Goal: Information Seeking & Learning: Learn about a topic

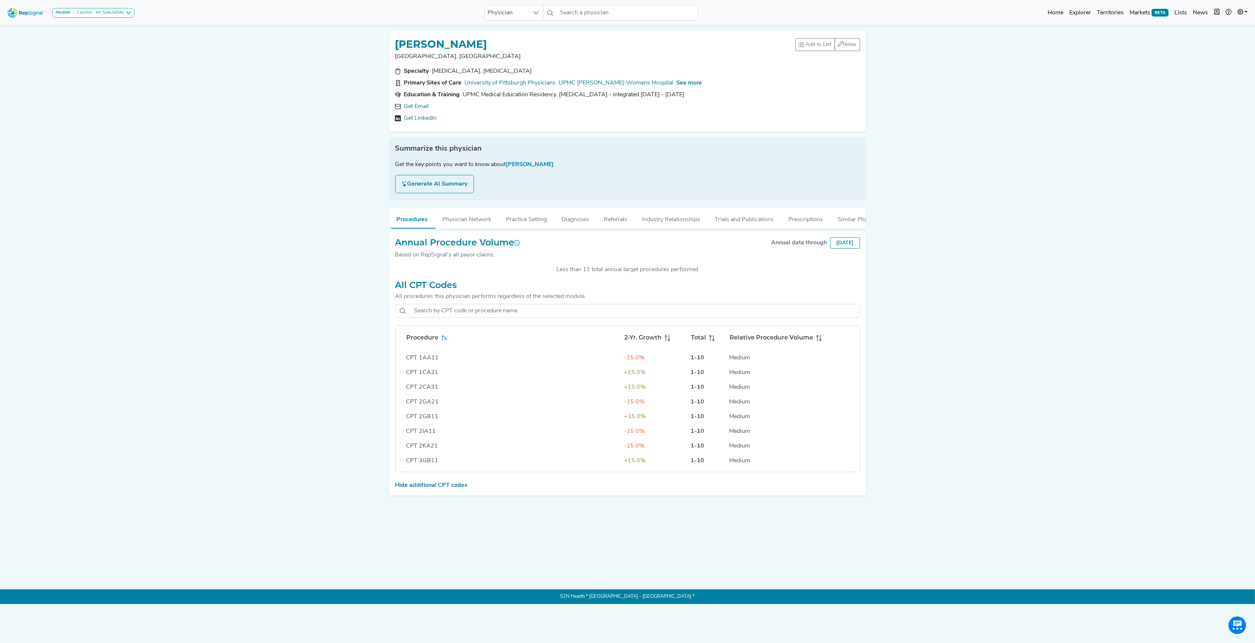
scroll to position [686, 0]
click at [599, 12] on input "text" at bounding box center [627, 12] width 140 height 15
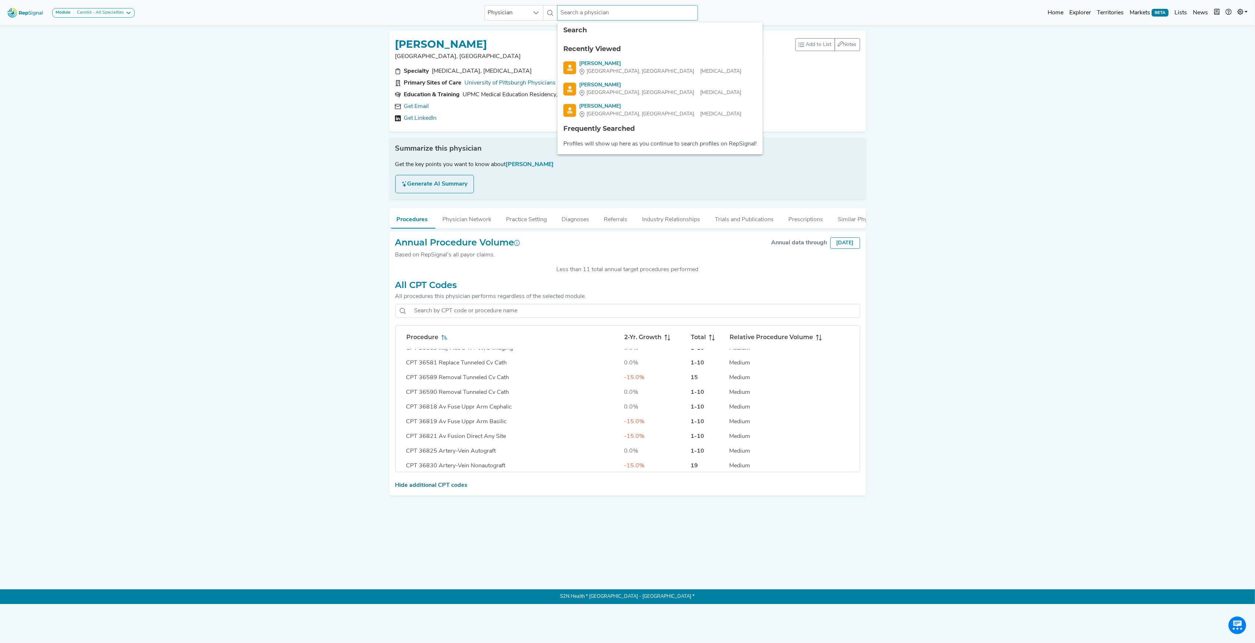
paste input "[PERSON_NAME]"
type input "[PERSON_NAME]"
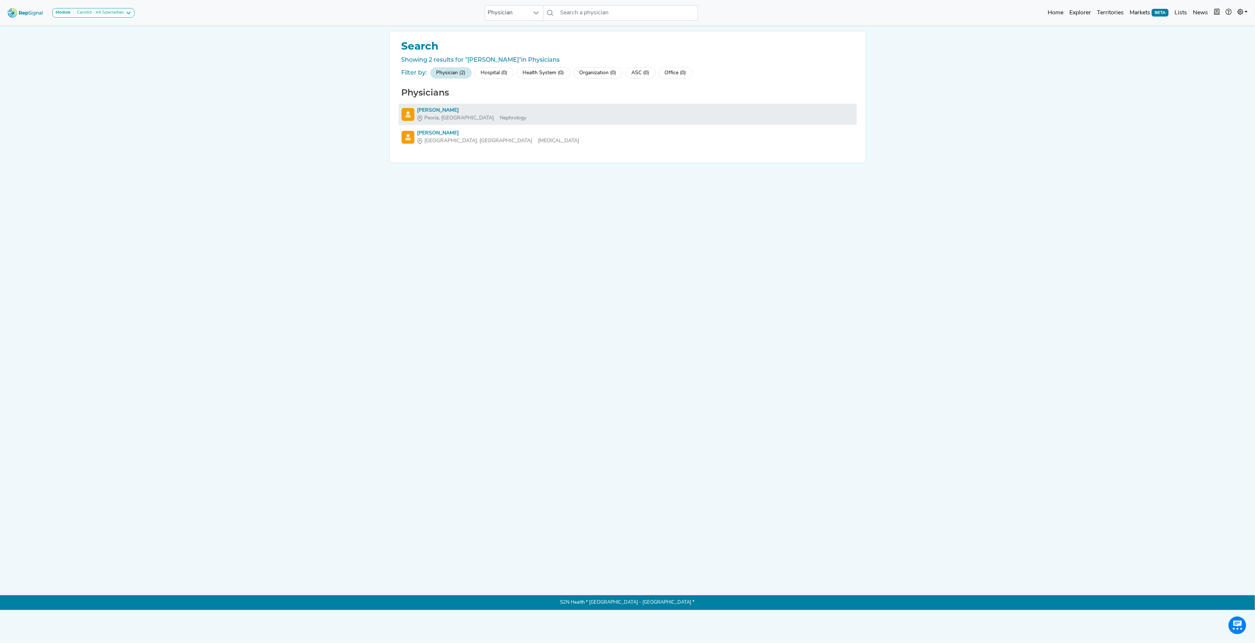
click at [434, 108] on div "[PERSON_NAME]" at bounding box center [471, 111] width 109 height 8
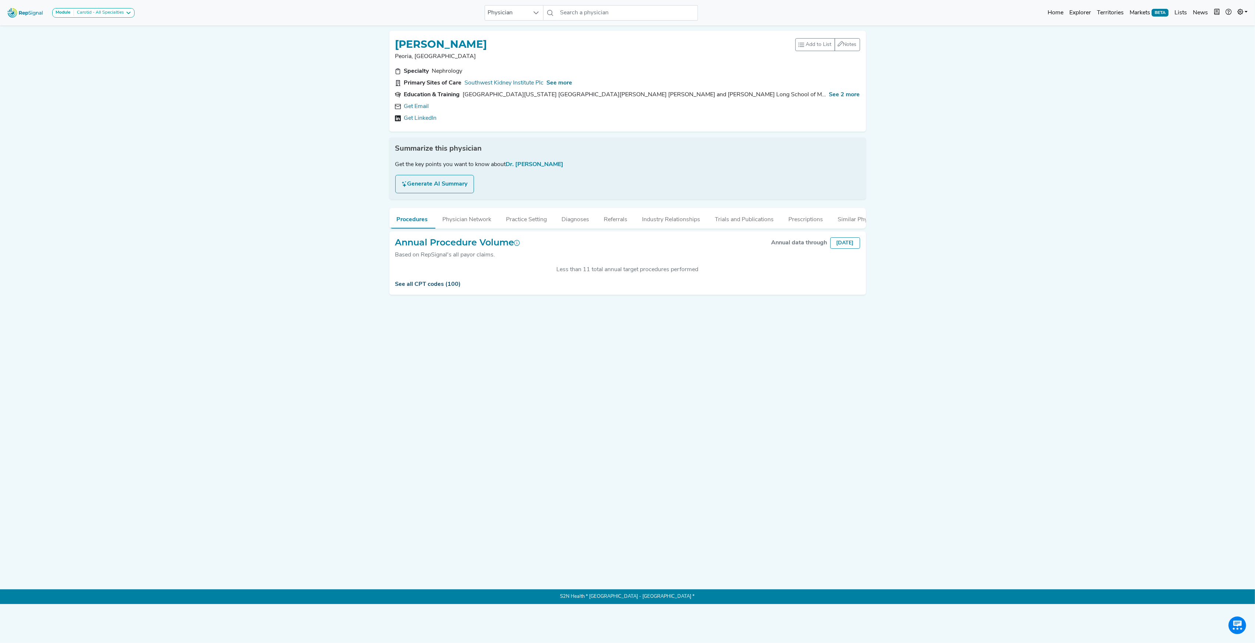
click at [426, 287] on link "See all CPT codes (100)" at bounding box center [428, 285] width 66 height 6
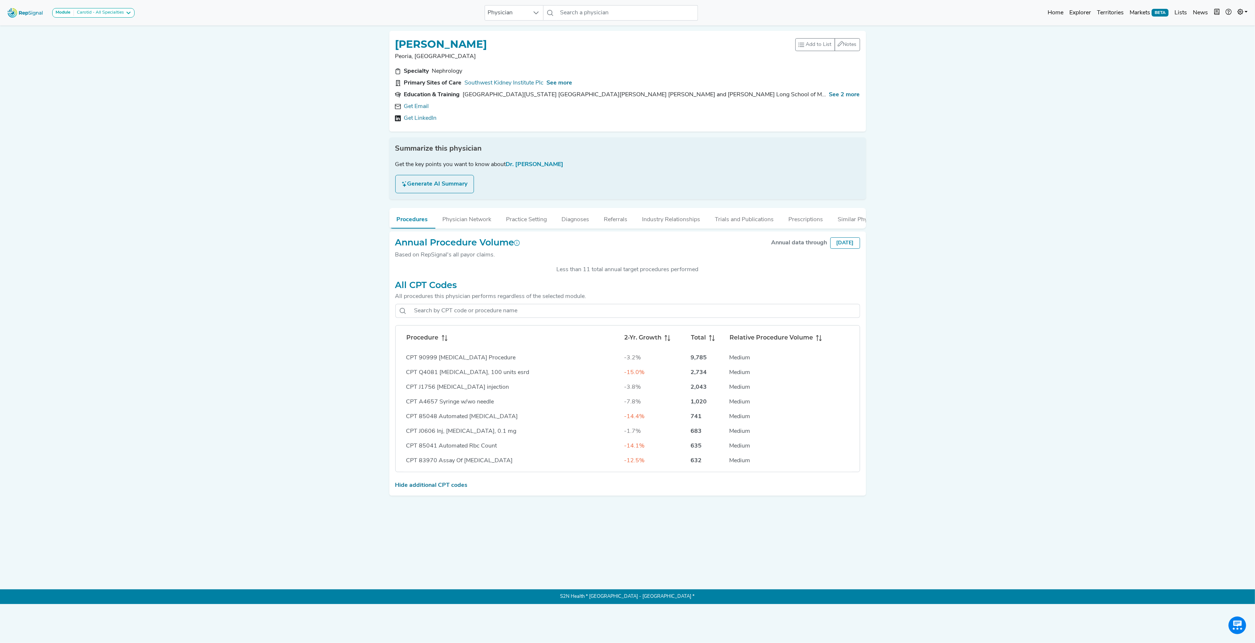
click at [433, 496] on div "Annual Procedure Volume Based on RepSignal's all payor claims. Annual data thro…" at bounding box center [627, 364] width 476 height 265
click at [444, 341] on icon at bounding box center [445, 340] width 3 height 1
click at [572, 12] on input "text" at bounding box center [627, 12] width 140 height 15
paste input "[PERSON_NAME]"
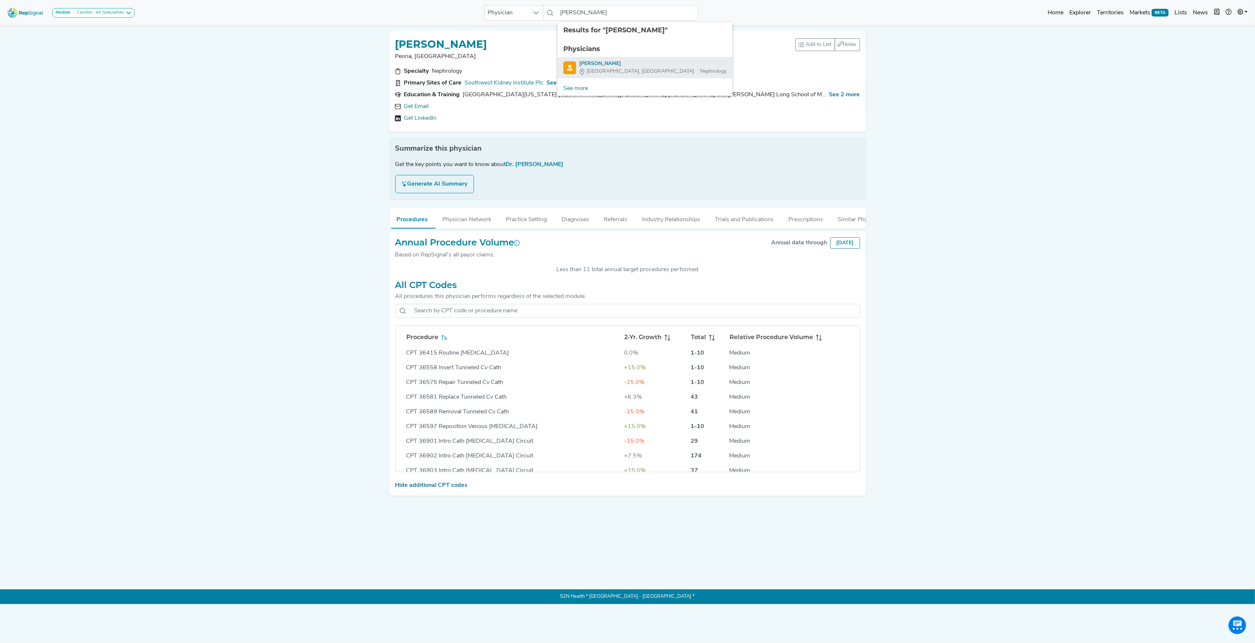
click at [592, 65] on div "[PERSON_NAME]" at bounding box center [652, 64] width 147 height 8
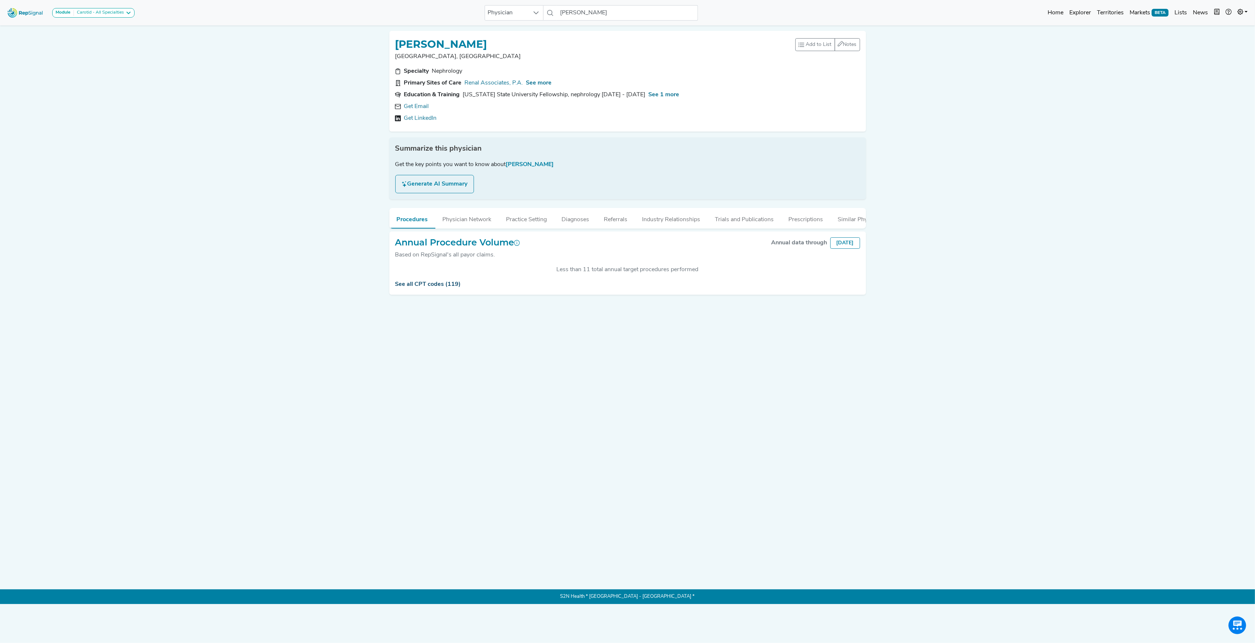
click at [409, 287] on link "See all CPT codes (119)" at bounding box center [428, 285] width 66 height 6
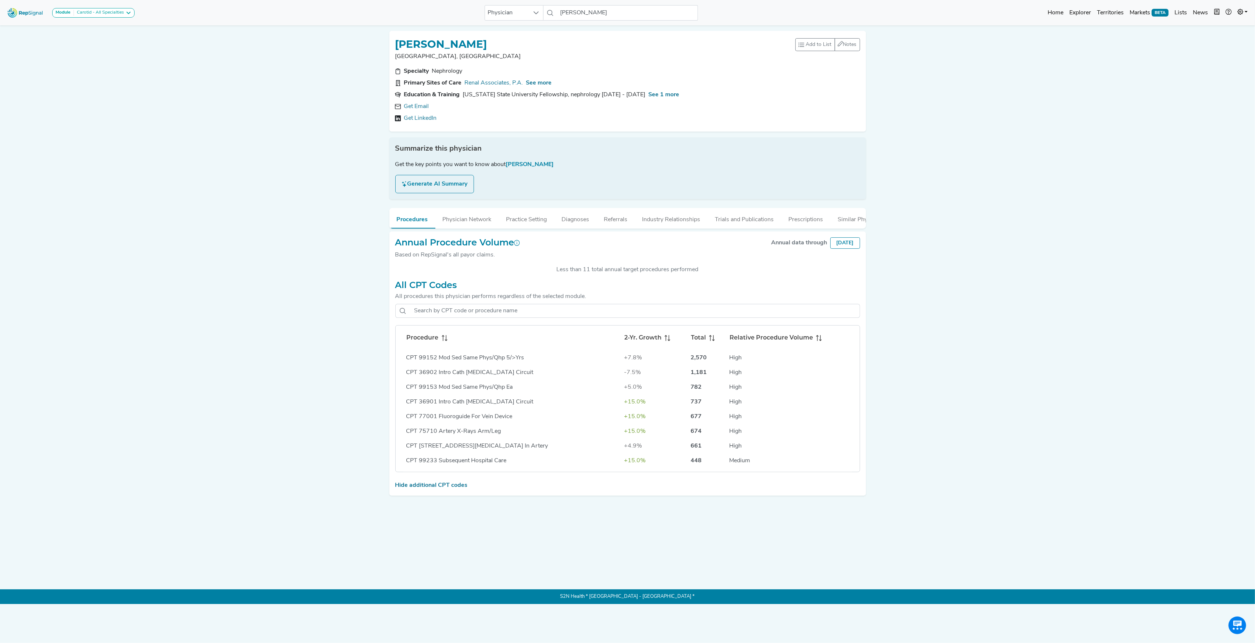
click at [442, 341] on icon at bounding box center [445, 338] width 6 height 6
click at [583, 9] on input "[PERSON_NAME]" at bounding box center [627, 12] width 140 height 15
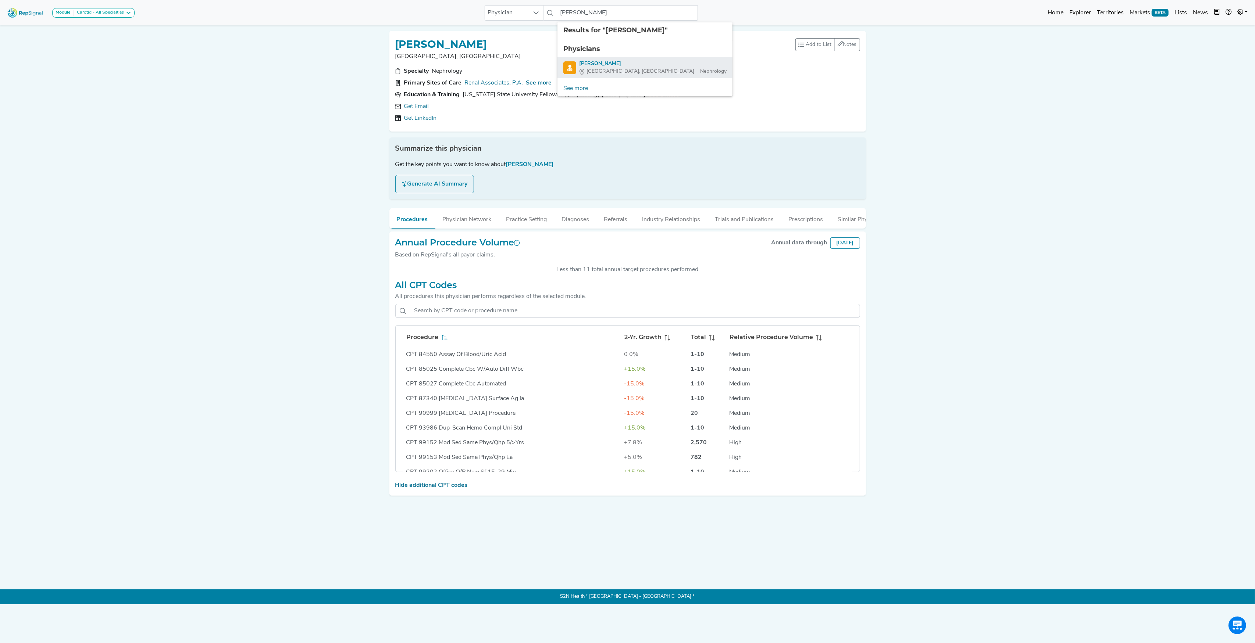
click at [595, 64] on div "[PERSON_NAME]" at bounding box center [652, 64] width 147 height 8
type input "[PERSON_NAME]"
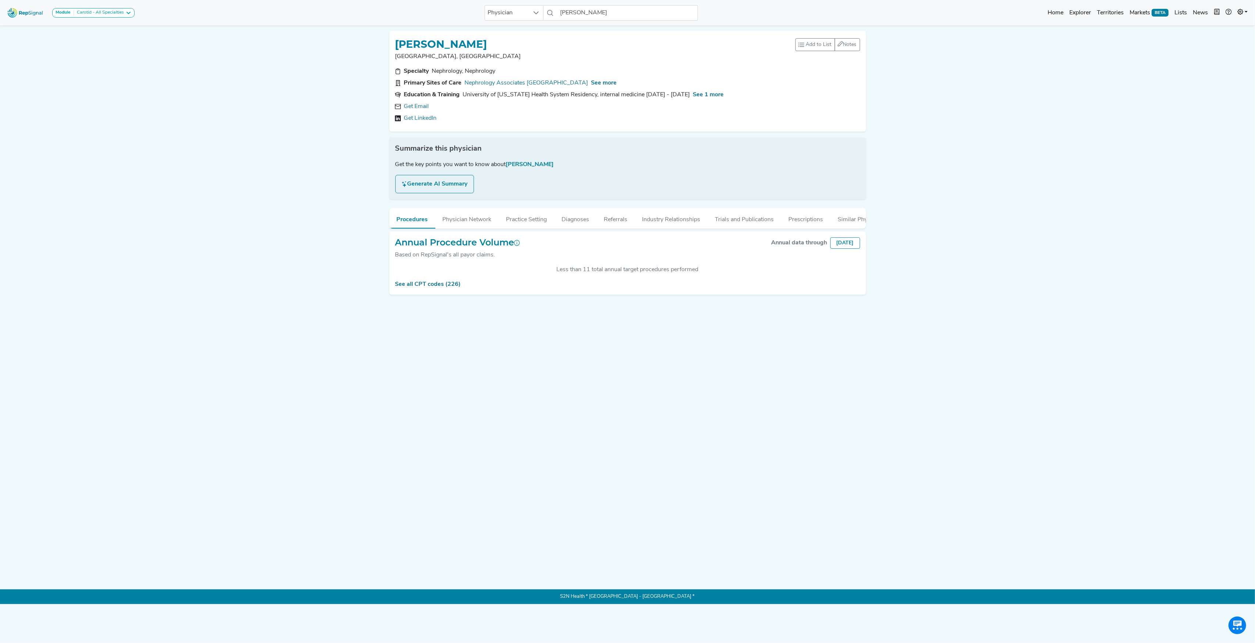
click at [434, 203] on div "[PERSON_NAME] [GEOGRAPHIC_DATA], DE Add to List Recent Lists: Notes 0 unread no…" at bounding box center [627, 298] width 485 height 547
click at [427, 287] on link "See all CPT codes (226)" at bounding box center [428, 285] width 66 height 6
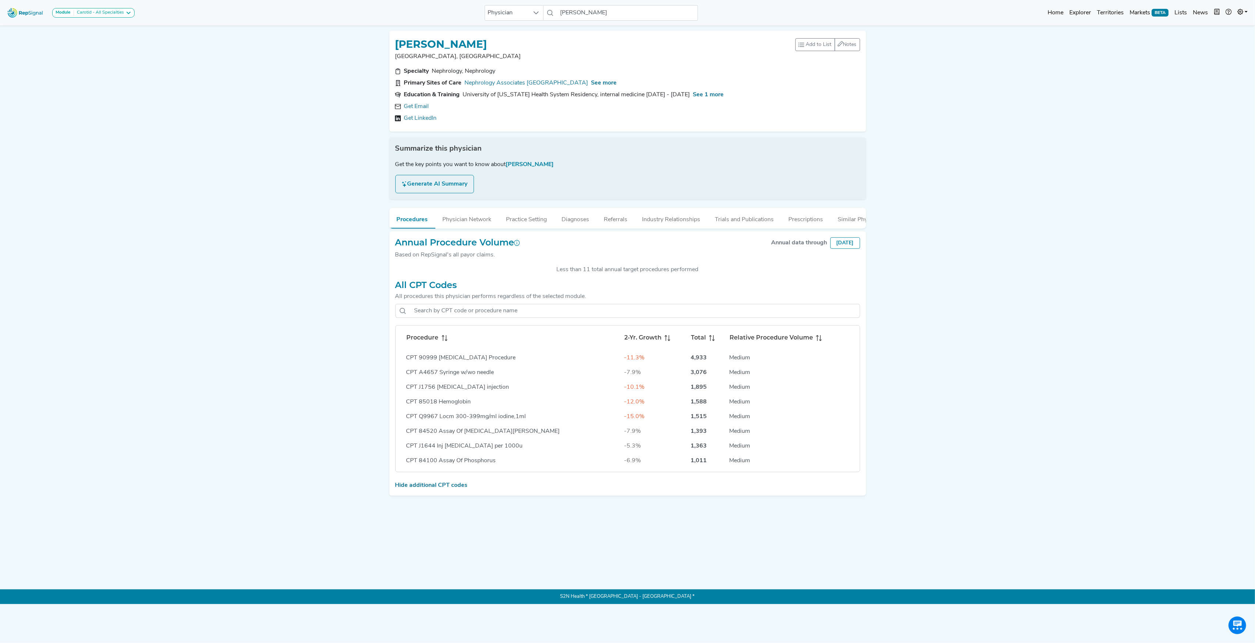
click at [443, 337] on icon at bounding box center [443, 335] width 3 height 1
click at [443, 341] on icon at bounding box center [445, 338] width 6 height 6
click at [444, 341] on icon at bounding box center [445, 338] width 6 height 6
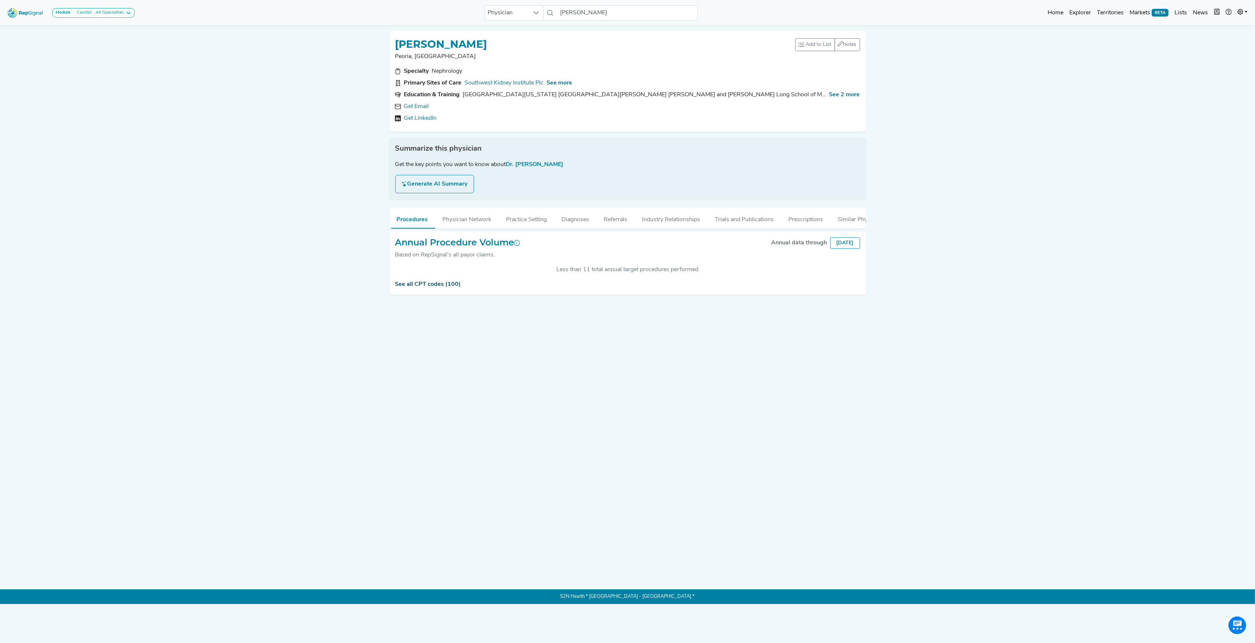
click at [427, 287] on link "See all CPT codes (100)" at bounding box center [428, 285] width 66 height 6
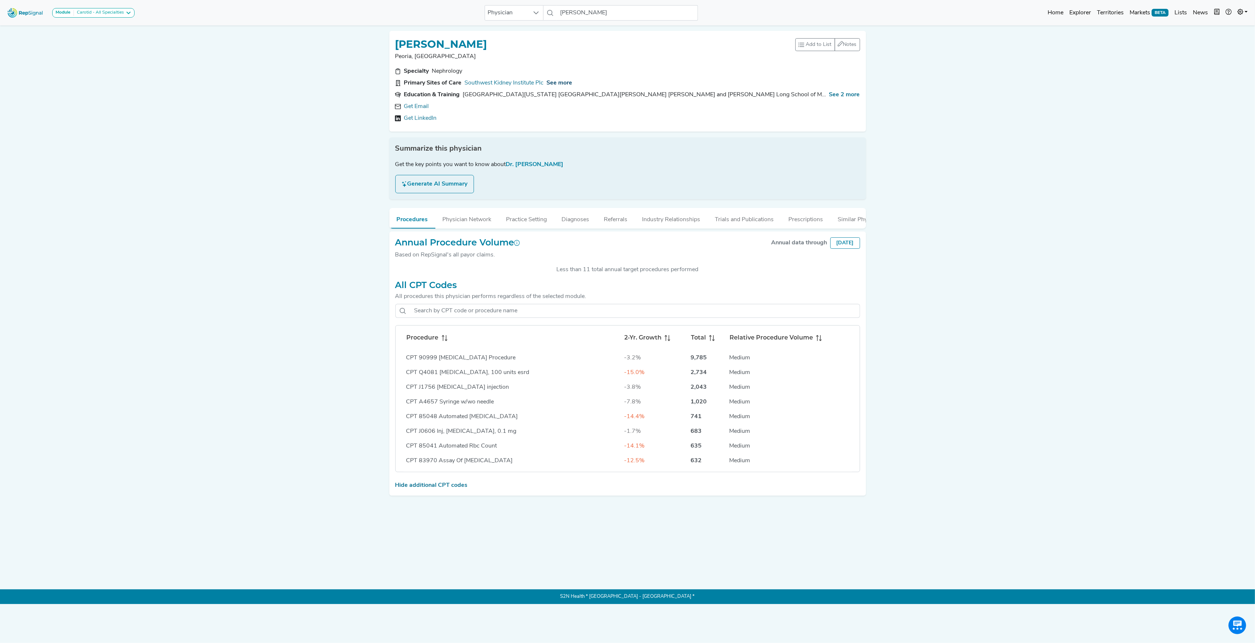
click at [553, 81] on span "See more" at bounding box center [560, 83] width 26 height 6
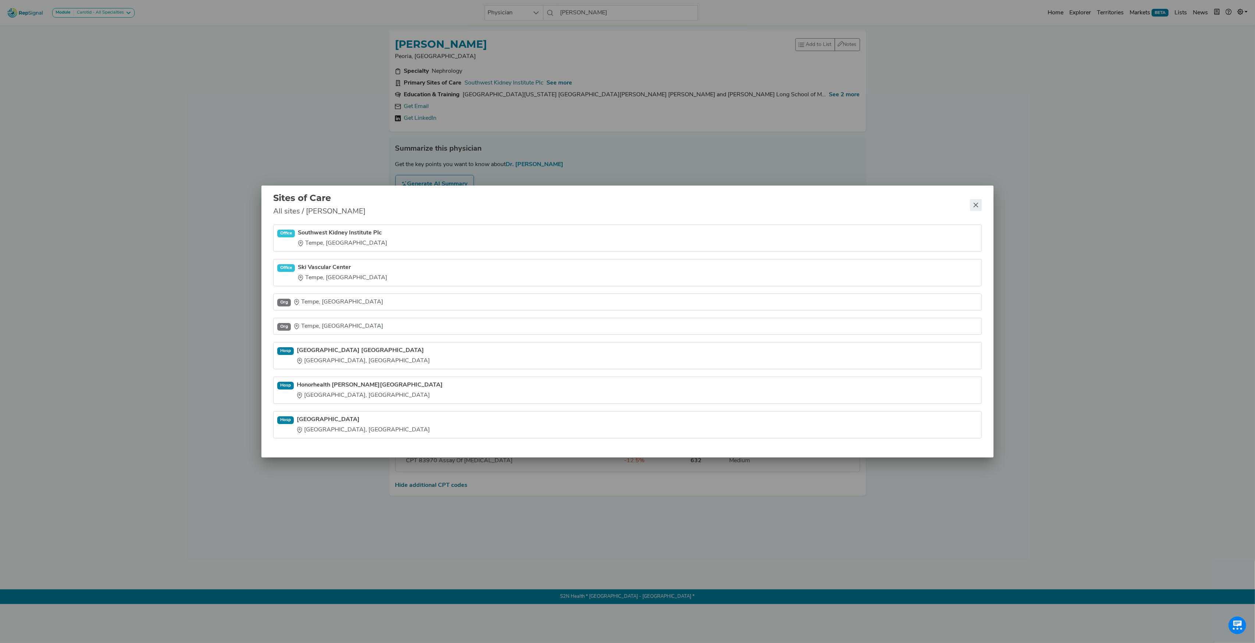
click at [970, 204] on button "Close" at bounding box center [976, 205] width 12 height 12
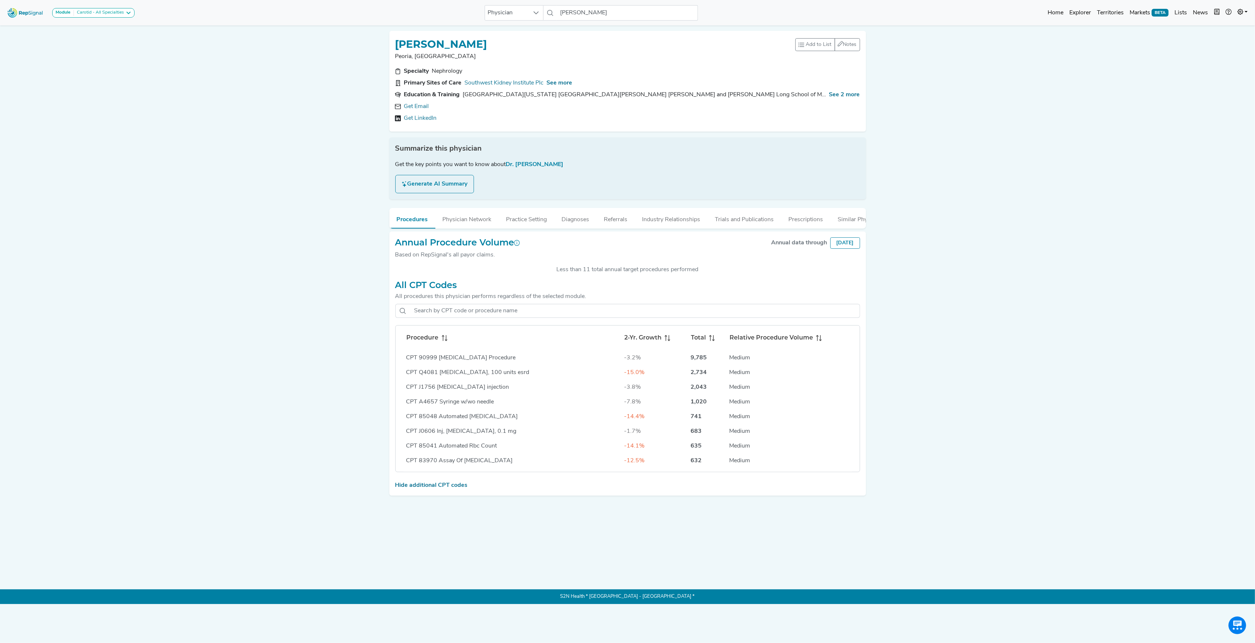
click at [446, 341] on icon at bounding box center [445, 338] width 6 height 6
click at [647, 15] on input "[PERSON_NAME]" at bounding box center [627, 12] width 140 height 15
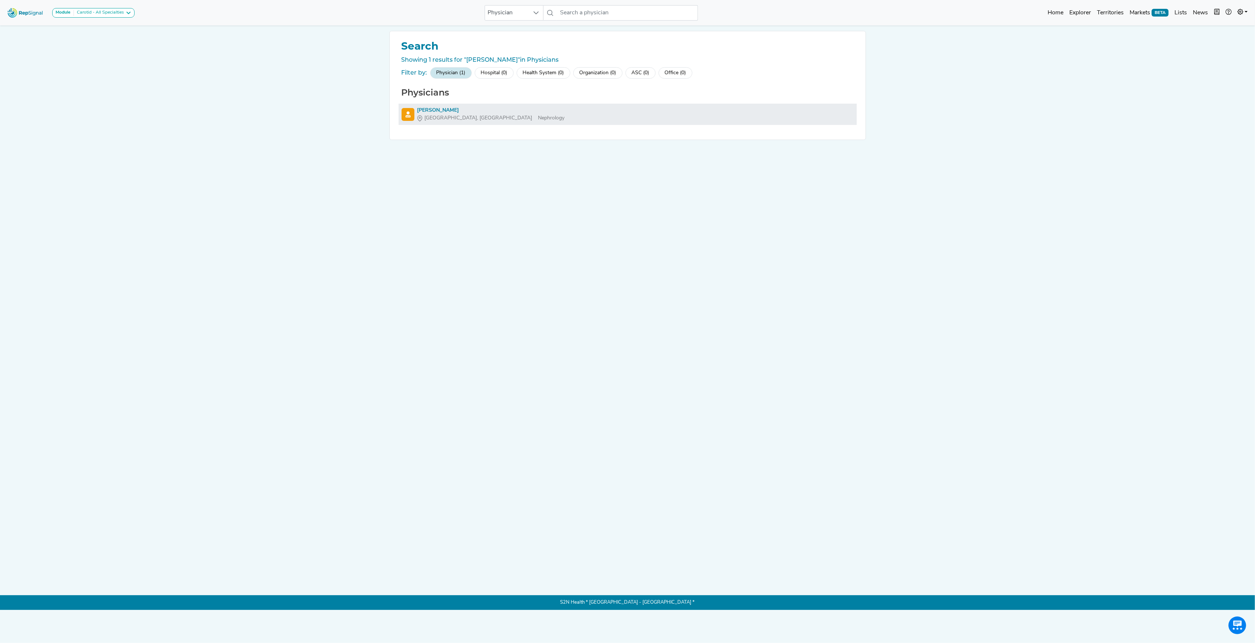
click at [426, 111] on div "[PERSON_NAME]" at bounding box center [490, 111] width 147 height 8
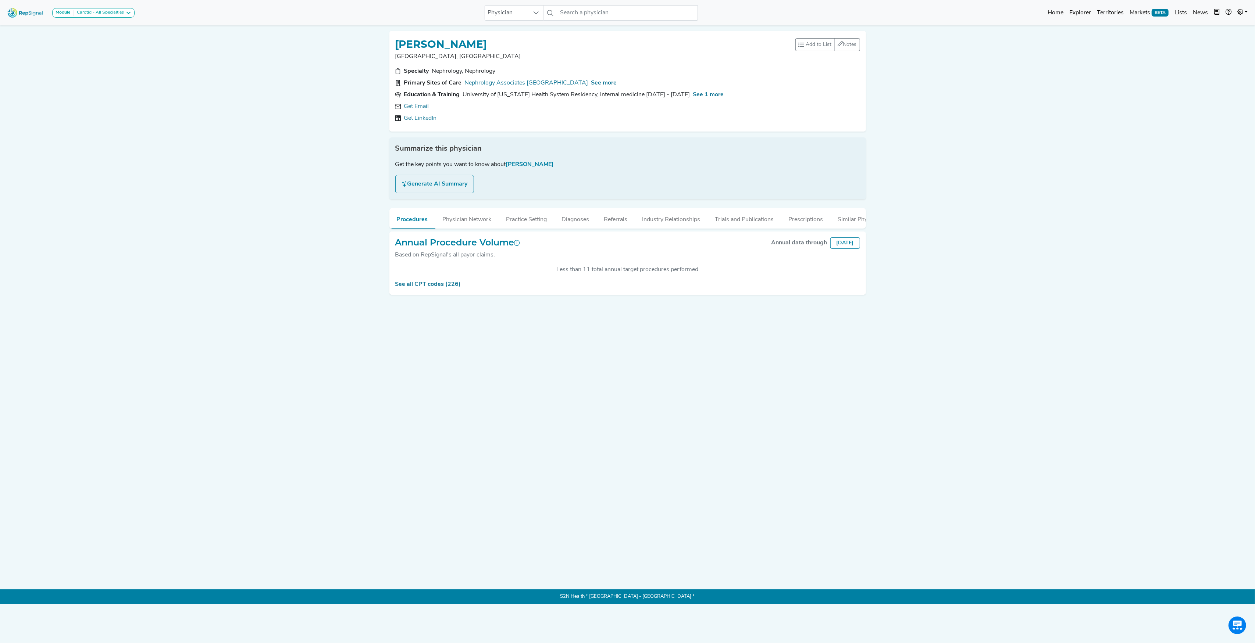
click at [435, 289] on div "See all CPT codes (226)" at bounding box center [627, 284] width 465 height 9
click at [427, 287] on link "See all CPT codes (226)" at bounding box center [428, 285] width 66 height 6
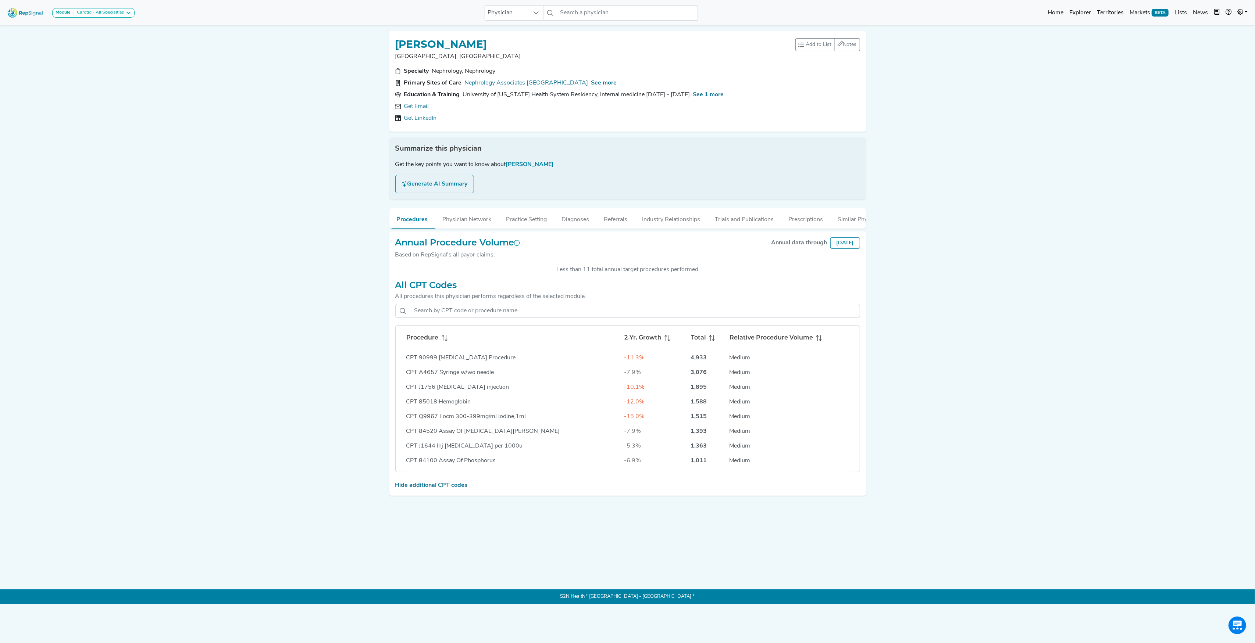
click at [447, 342] on div "Procedure" at bounding box center [512, 337] width 211 height 9
click at [568, 11] on input "text" at bounding box center [627, 12] width 140 height 15
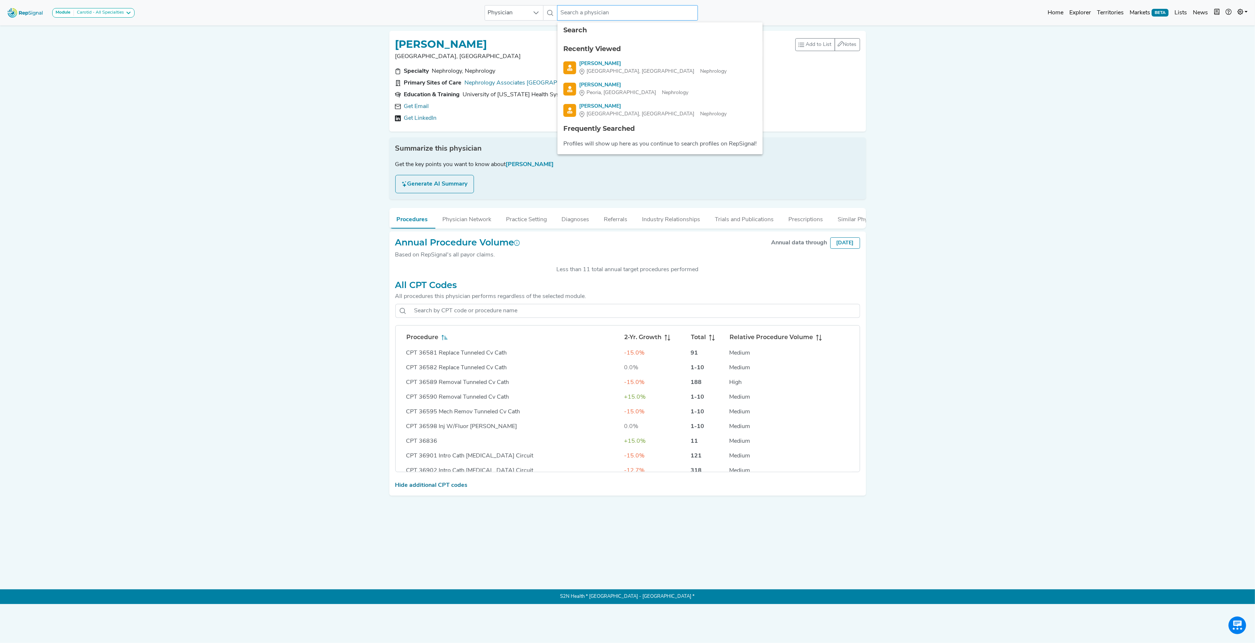
paste input "[PERSON_NAME]"
click at [608, 62] on div "[PERSON_NAME]" at bounding box center [652, 64] width 147 height 8
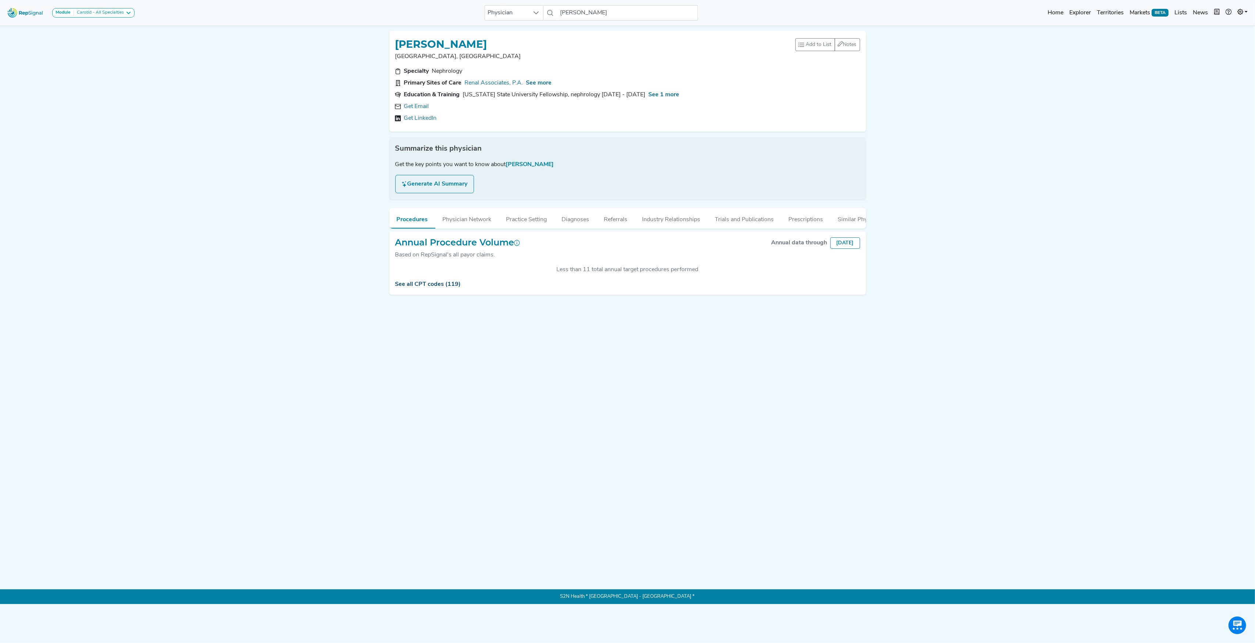
click at [435, 287] on link "See all CPT codes (119)" at bounding box center [428, 285] width 66 height 6
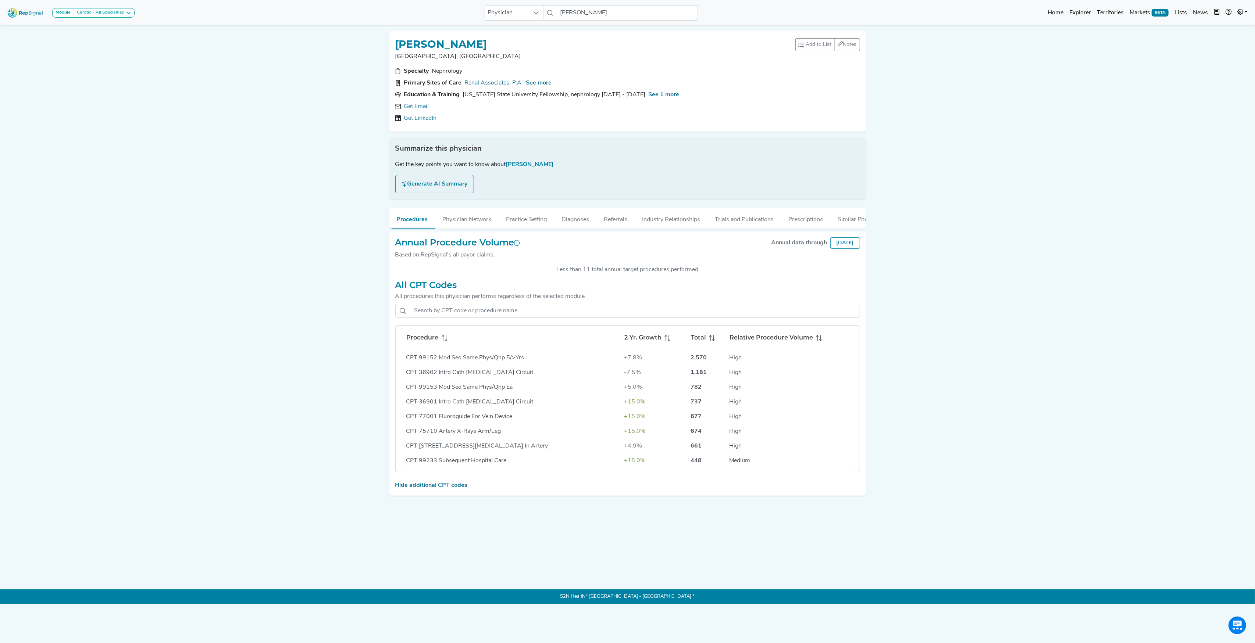
click at [446, 341] on icon at bounding box center [446, 338] width 1 height 6
drag, startPoint x: 393, startPoint y: 43, endPoint x: 503, endPoint y: 42, distance: 109.9
click at [503, 42] on div "[PERSON_NAME] [GEOGRAPHIC_DATA], [GEOGRAPHIC_DATA] Add to List Recent Lists: ne…" at bounding box center [627, 81] width 476 height 101
copy h1 "[PERSON_NAME]"
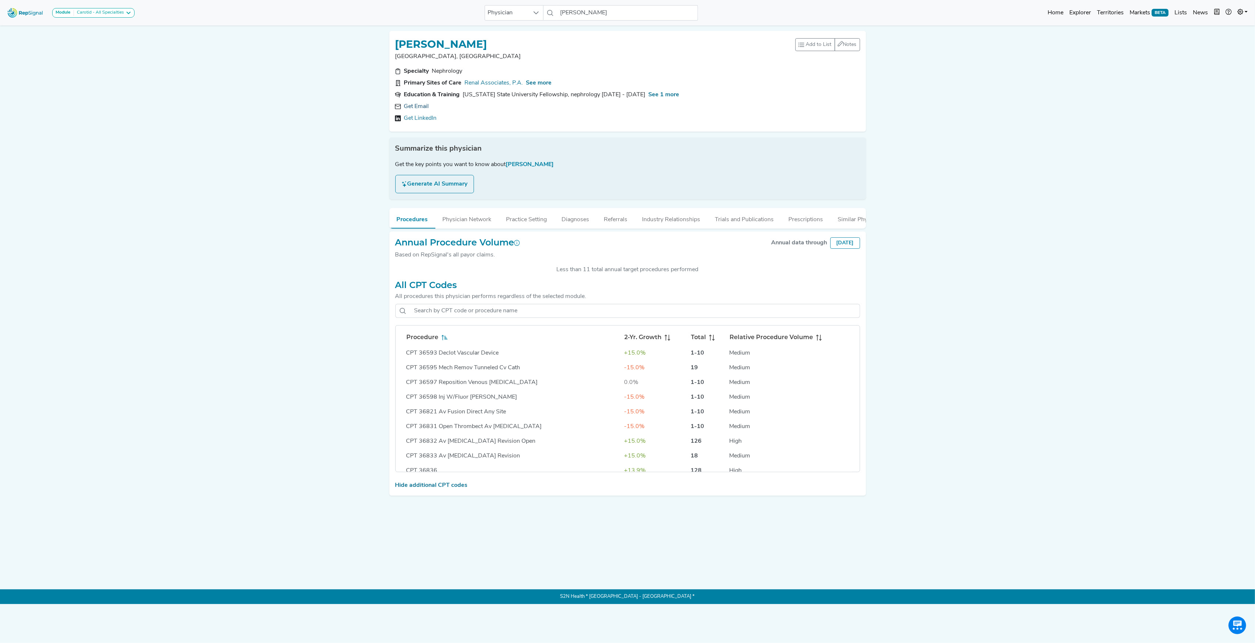
click at [418, 111] on link "Get Email" at bounding box center [416, 106] width 25 height 9
click at [571, 14] on input "[PERSON_NAME]" at bounding box center [627, 12] width 140 height 15
paste input "[PERSON_NAME]"
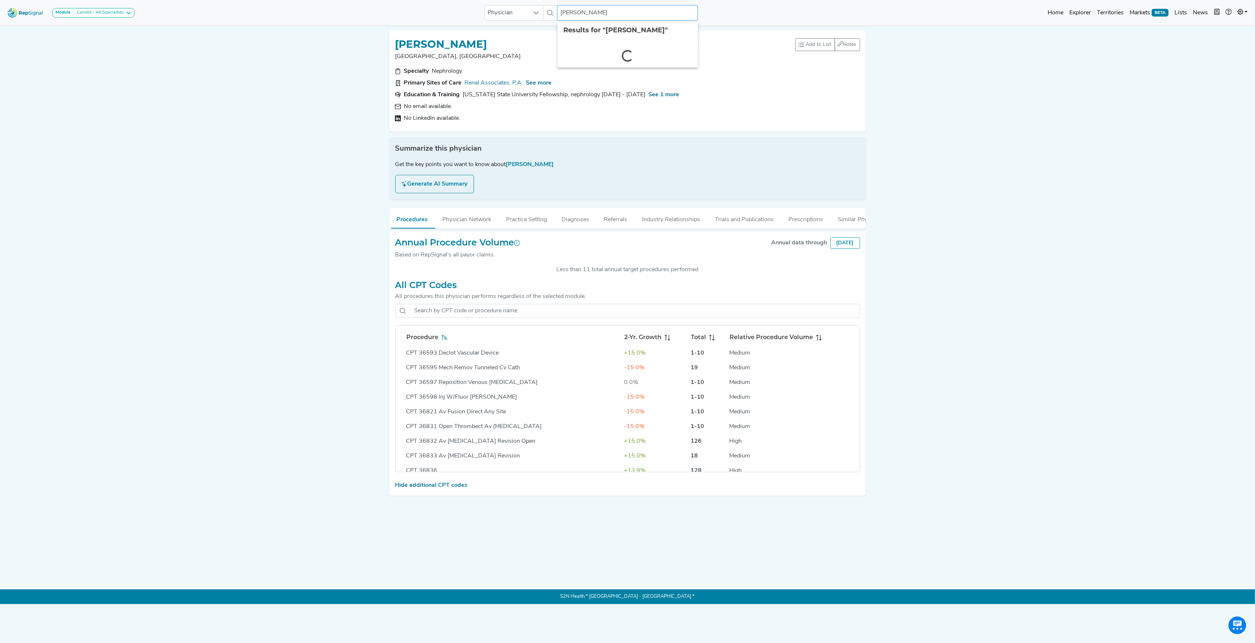
type input "[PERSON_NAME]"
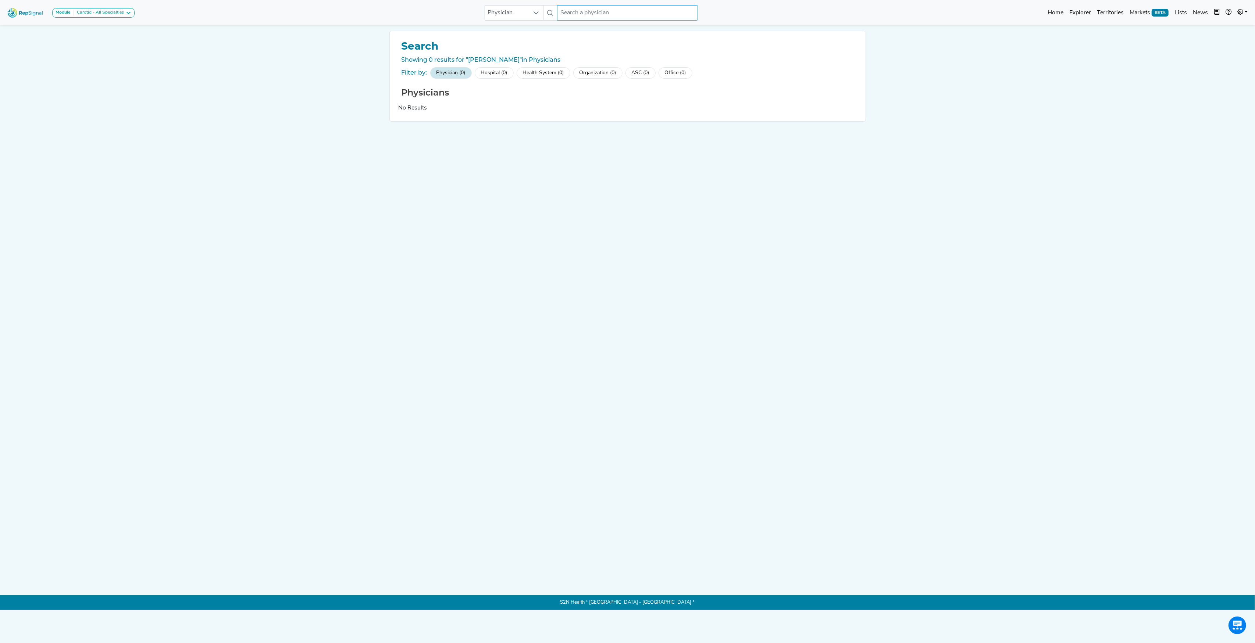
click at [567, 13] on input "text" at bounding box center [627, 12] width 140 height 15
click at [620, 12] on input "[PERSON_NAME]" at bounding box center [627, 12] width 140 height 15
type input "[PERSON_NAME]"
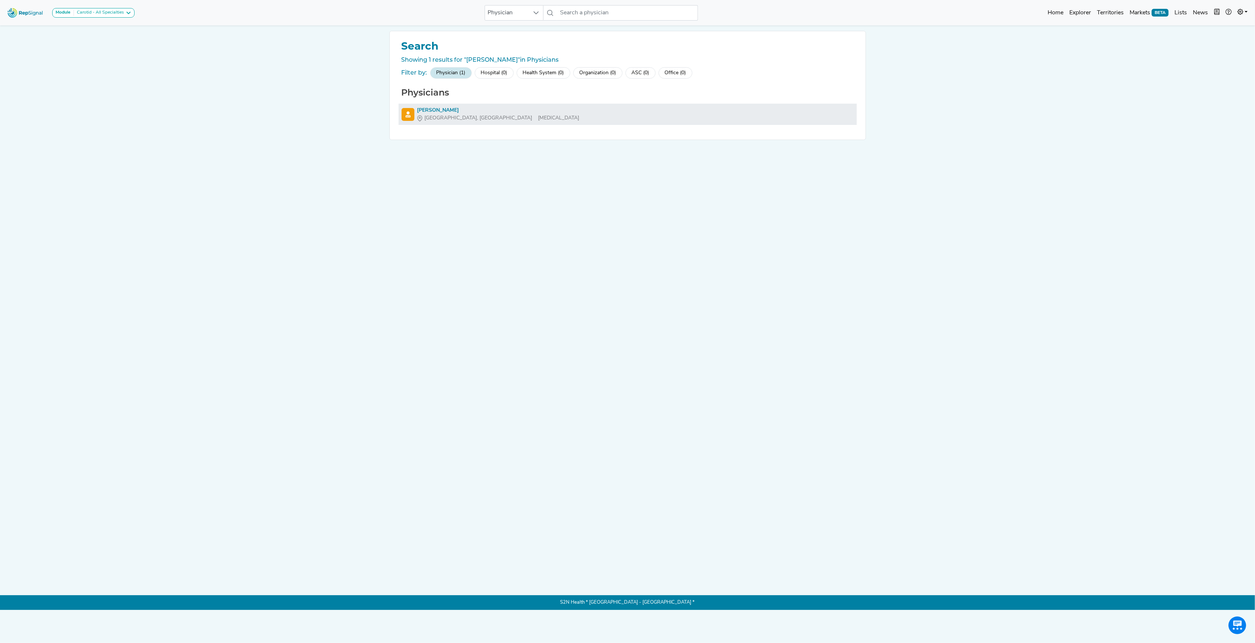
click at [462, 108] on div "[PERSON_NAME]" at bounding box center [498, 111] width 162 height 8
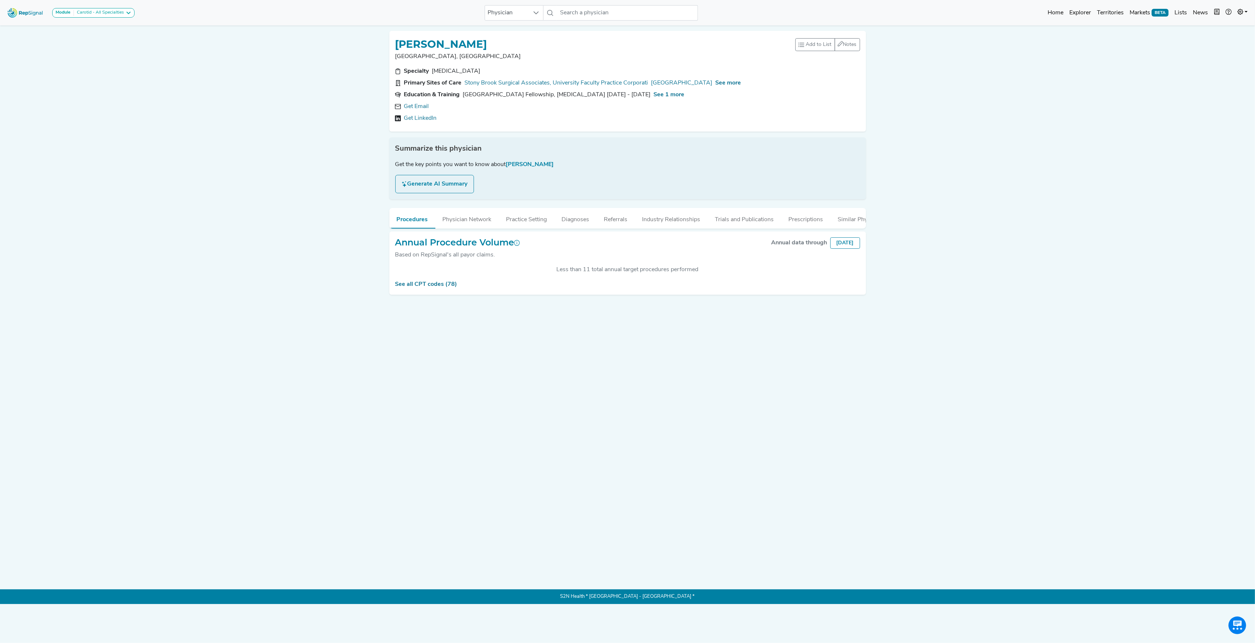
click at [421, 210] on button "Procedures" at bounding box center [412, 218] width 46 height 21
click at [425, 287] on div "Annual Procedure Volume Based on RepSignal's all payor claims. Annual data thro…" at bounding box center [627, 264] width 476 height 64
click at [427, 287] on link "See all CPT codes (78)" at bounding box center [426, 285] width 62 height 6
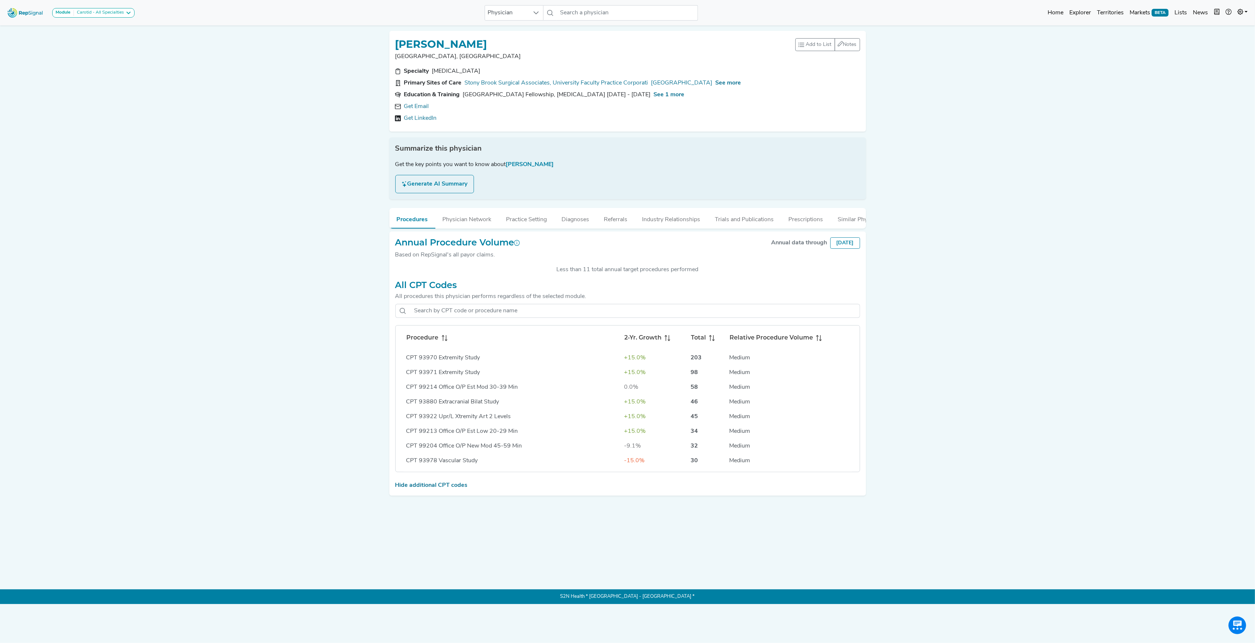
click at [442, 337] on icon at bounding box center [443, 335] width 3 height 1
click at [411, 38] on h1 "[PERSON_NAME]" at bounding box center [441, 44] width 92 height 12
drag, startPoint x: 397, startPoint y: 42, endPoint x: 612, endPoint y: 45, distance: 214.4
click at [612, 45] on div "[PERSON_NAME]" at bounding box center [595, 44] width 400 height 14
copy h1 "[PERSON_NAME]"
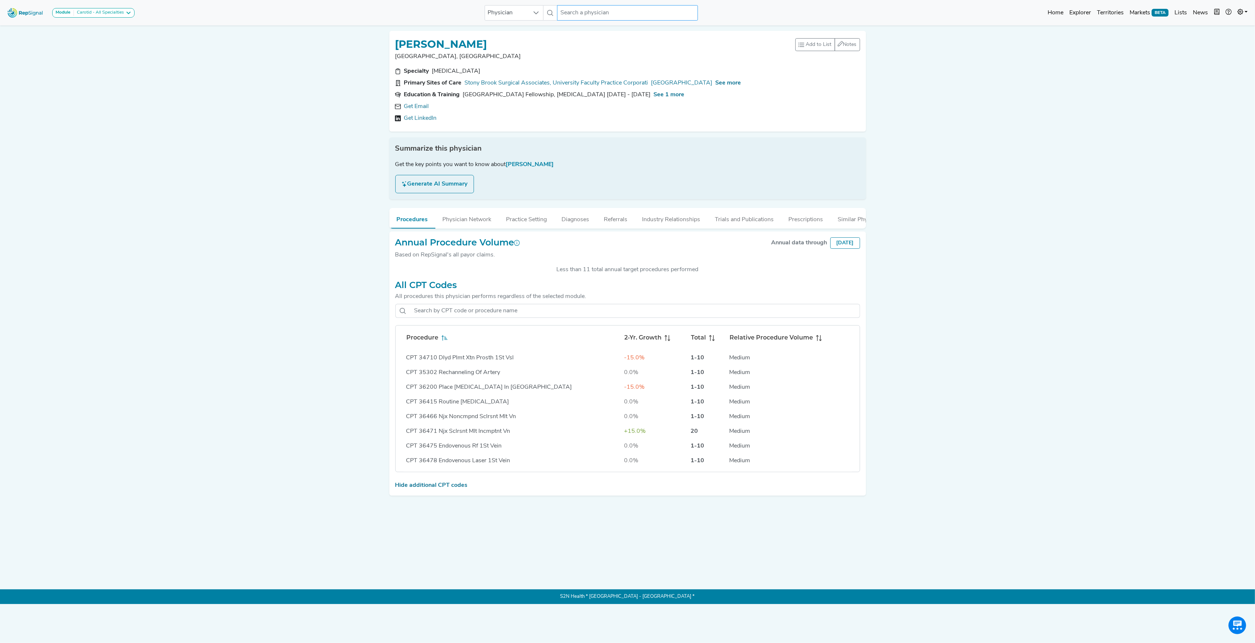
click at [565, 9] on input "text" at bounding box center [627, 12] width 140 height 15
paste input "[PERSON_NAME]"
click at [583, 62] on div "[PERSON_NAME]" at bounding box center [660, 64] width 162 height 8
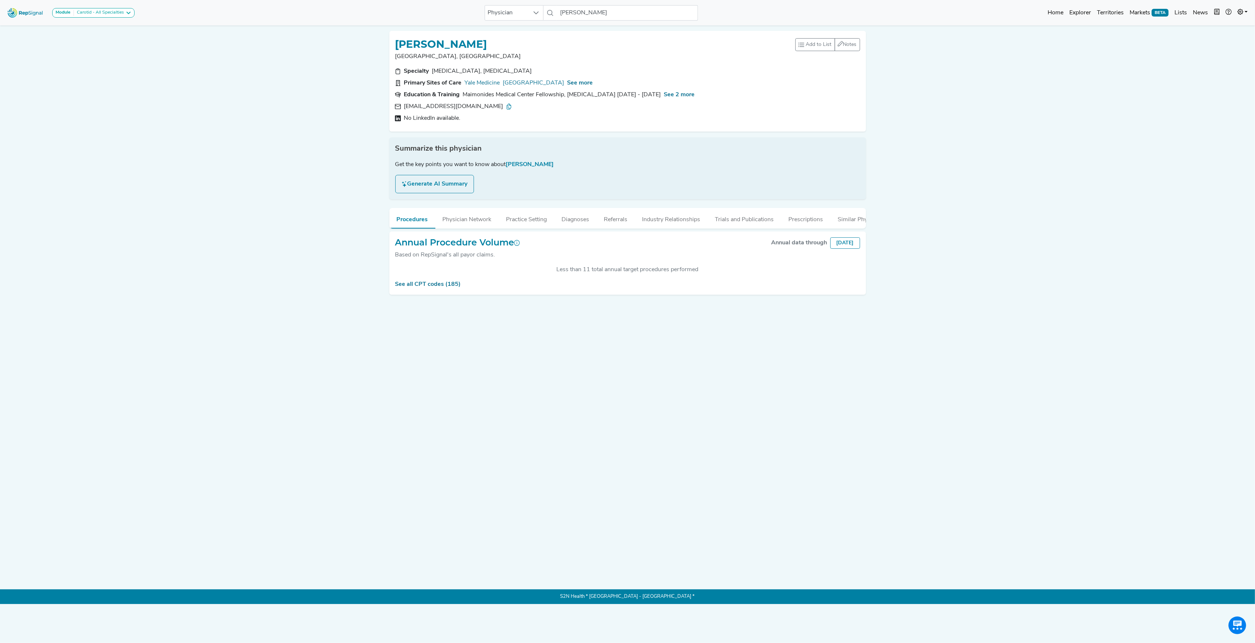
click at [424, 289] on div "See all CPT codes (185)" at bounding box center [627, 284] width 465 height 9
click at [425, 289] on div "See all CPT codes (185)" at bounding box center [627, 284] width 465 height 9
click at [427, 287] on link "See all CPT codes (185)" at bounding box center [428, 285] width 66 height 6
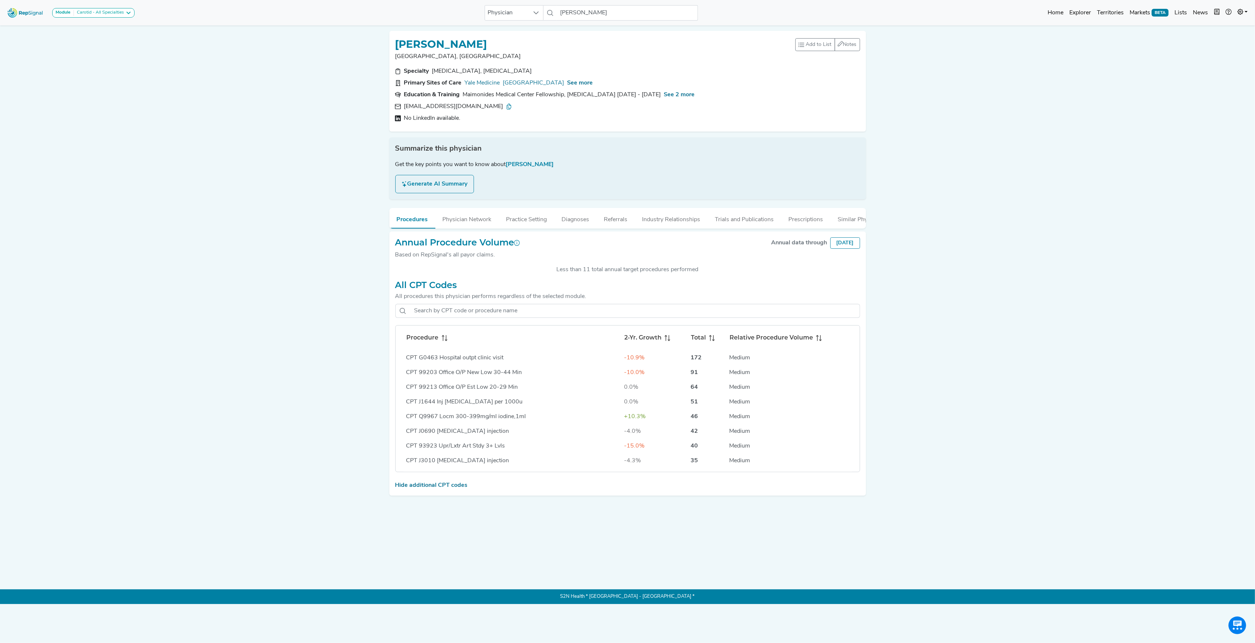
click at [442, 337] on icon at bounding box center [443, 335] width 3 height 1
click at [568, 12] on input "[PERSON_NAME]" at bounding box center [627, 12] width 140 height 15
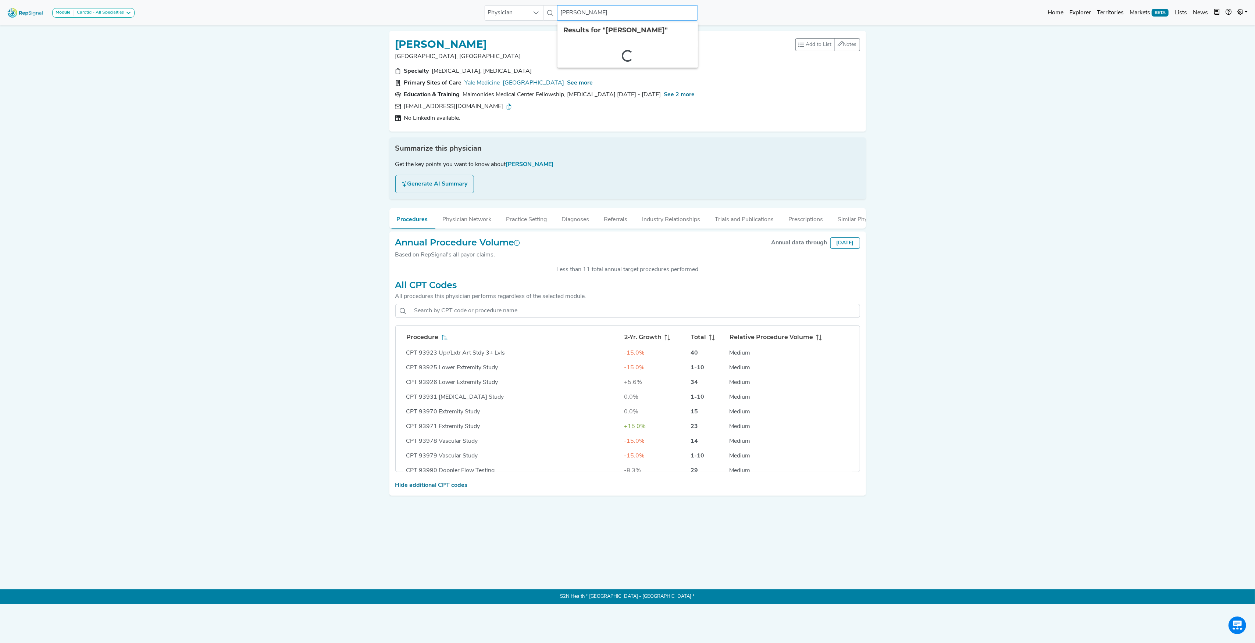
paste input "[PERSON_NAME]"
click at [598, 61] on div "[PERSON_NAME]" at bounding box center [652, 64] width 147 height 8
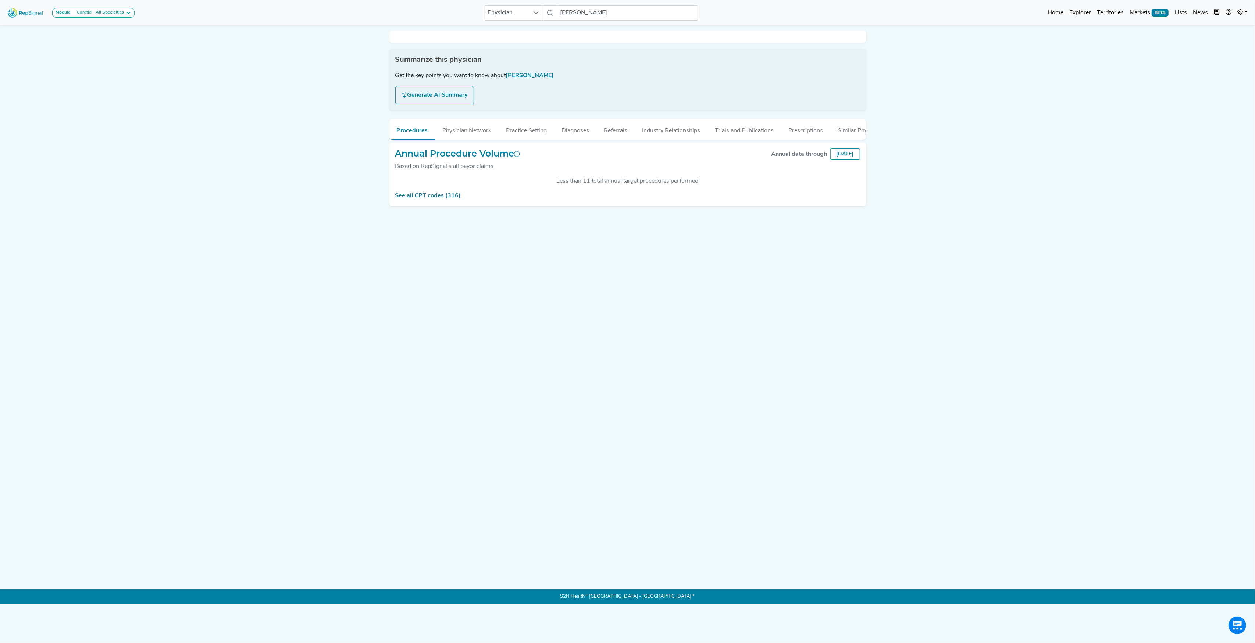
click at [429, 89] on button "Generate AI Summary" at bounding box center [434, 95] width 79 height 18
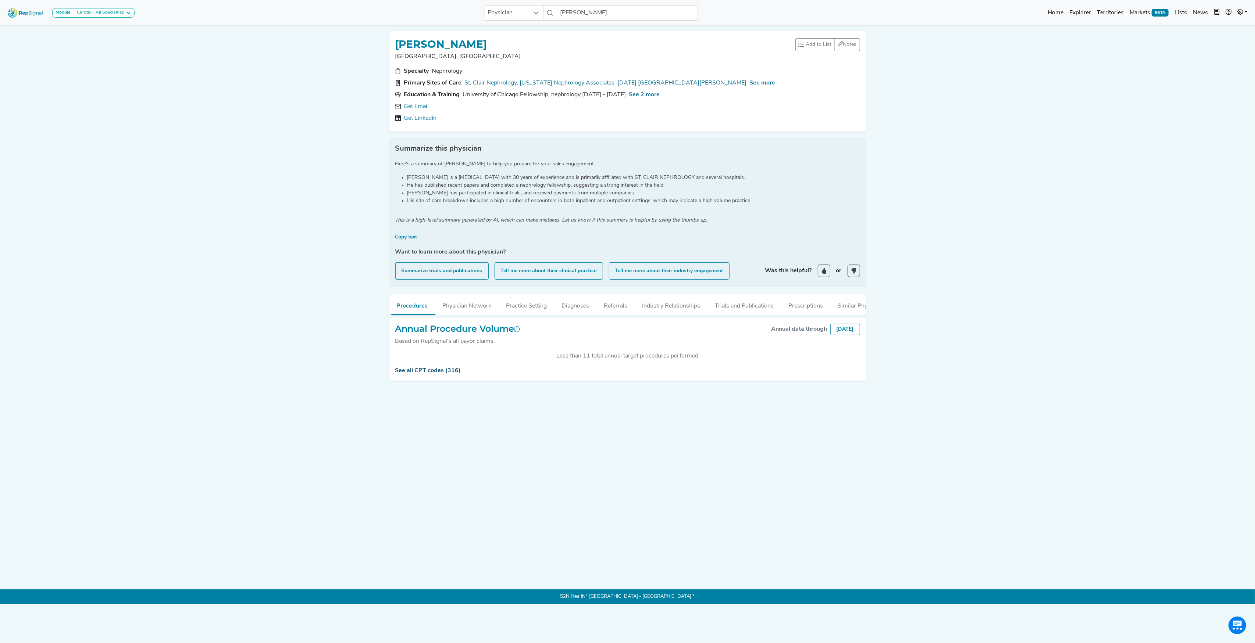
click at [442, 374] on link "See all CPT codes (316)" at bounding box center [428, 371] width 66 height 6
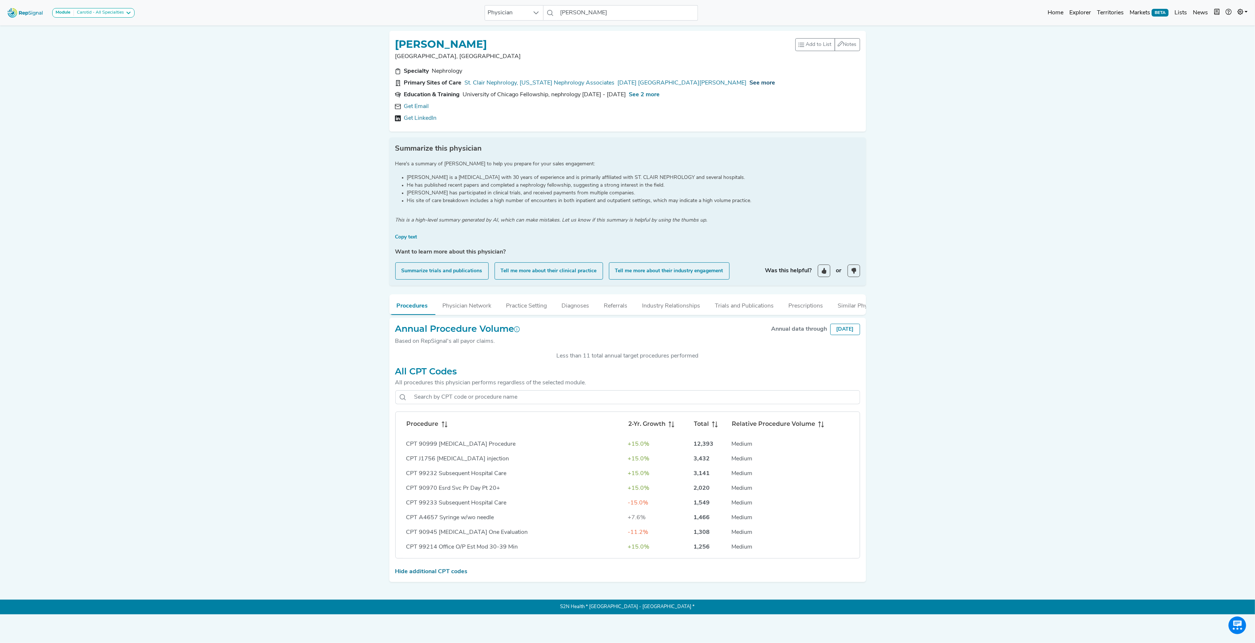
click at [750, 81] on span "See more" at bounding box center [763, 83] width 26 height 6
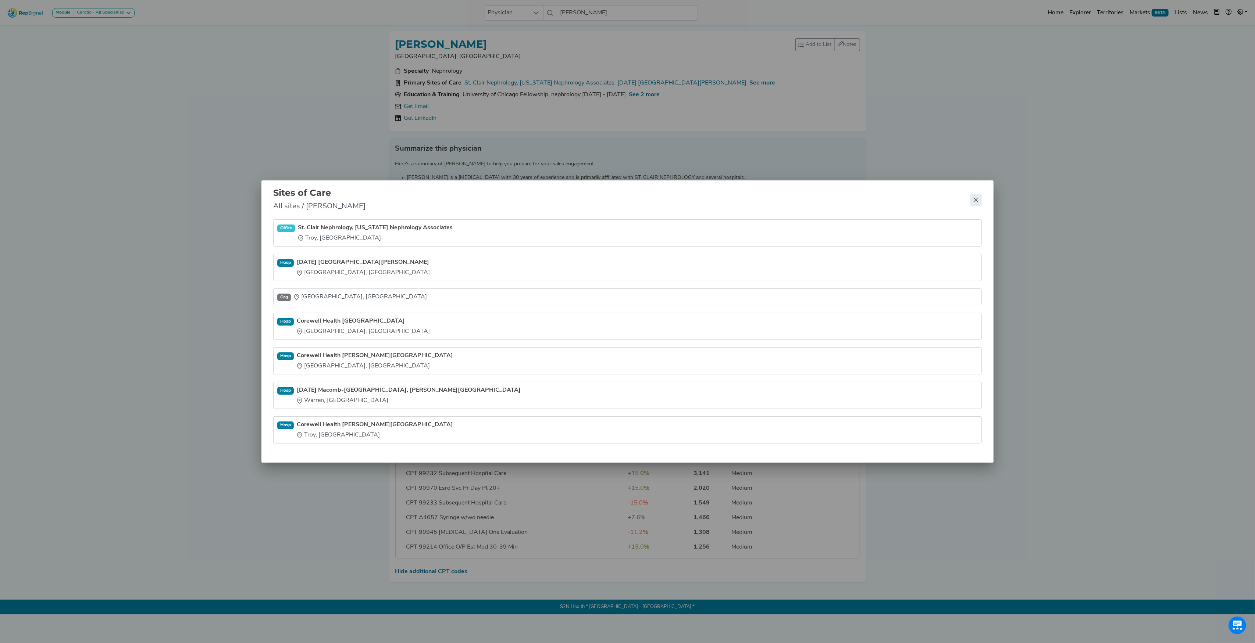
click at [979, 201] on button "Close" at bounding box center [976, 200] width 12 height 12
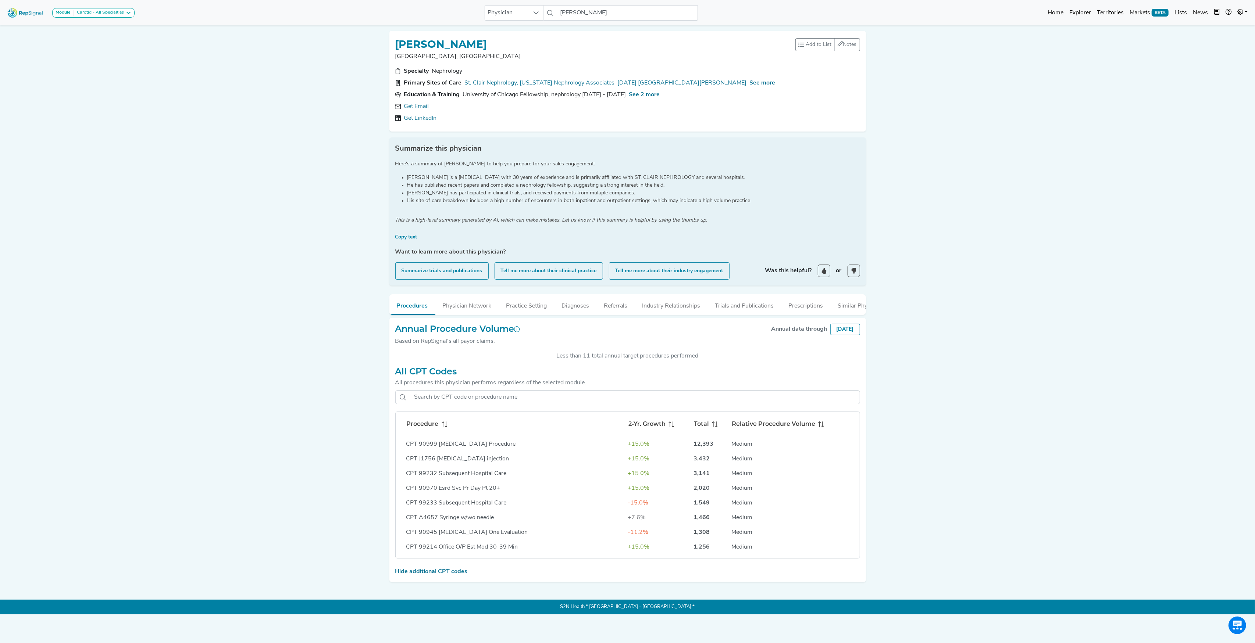
click at [439, 429] on span at bounding box center [443, 424] width 9 height 9
click at [421, 107] on link "Get Email" at bounding box center [416, 106] width 25 height 9
drag, startPoint x: 395, startPoint y: 42, endPoint x: 483, endPoint y: 42, distance: 87.9
click at [483, 42] on div "[PERSON_NAME]" at bounding box center [595, 44] width 400 height 14
copy h1 "[PERSON_NAME]"
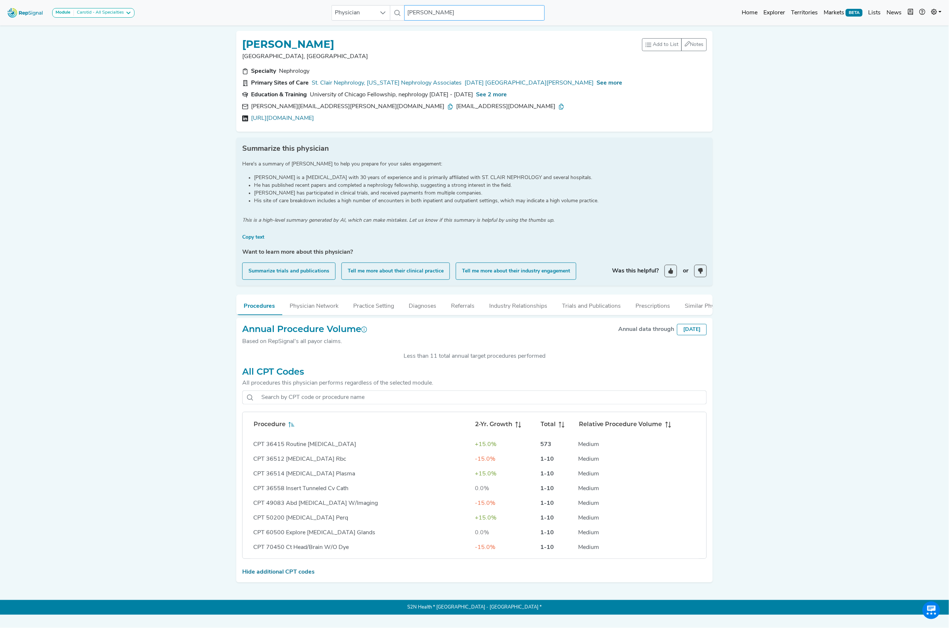
click at [421, 14] on input "[PERSON_NAME]" at bounding box center [474, 12] width 140 height 15
paste input "[EMAIL_ADDRESS][DOMAIN_NAME]"
type input "[EMAIL_ADDRESS][DOMAIN_NAME]"
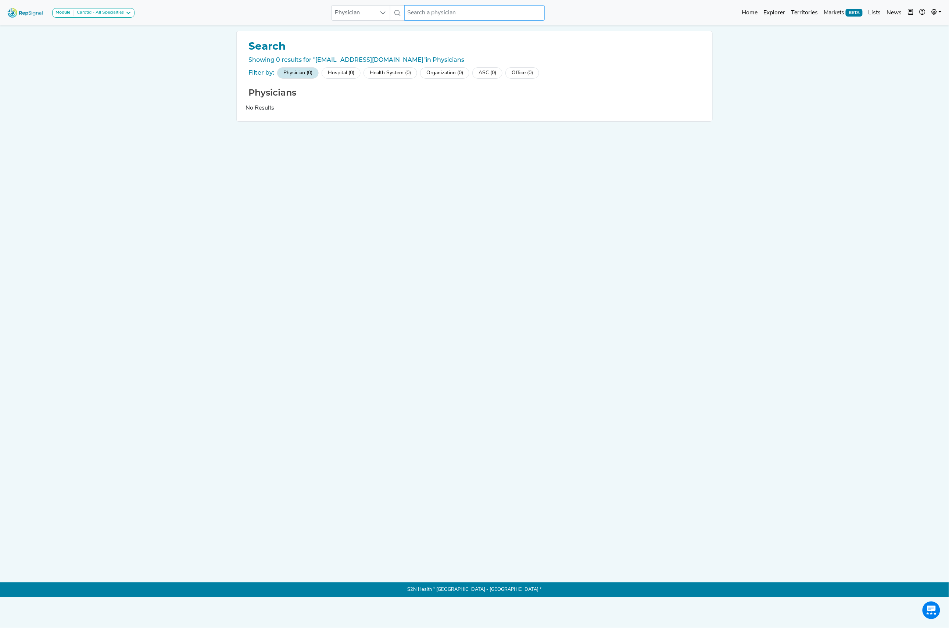
click at [426, 12] on input "text" at bounding box center [474, 12] width 140 height 15
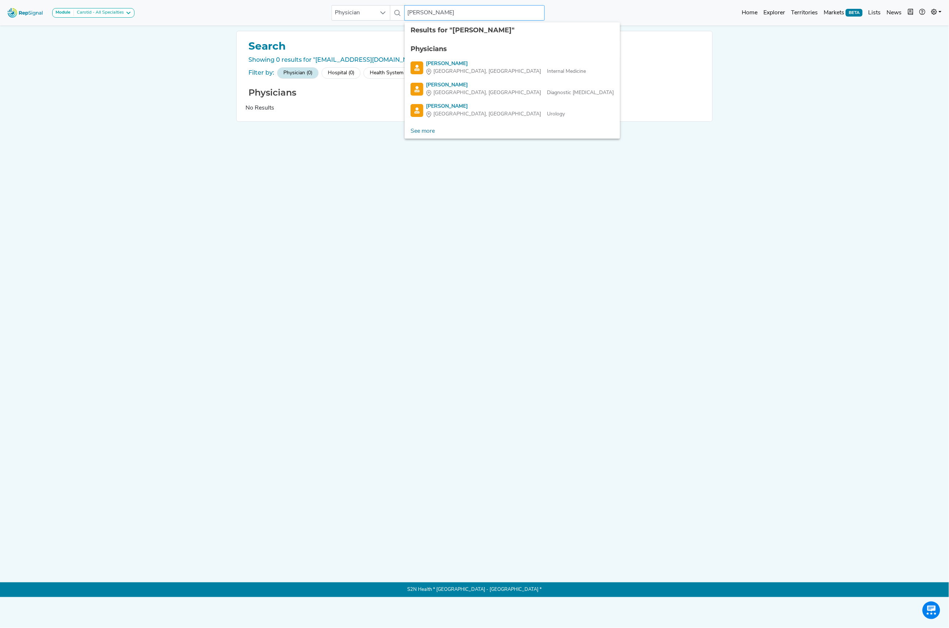
type input "[PERSON_NAME]"
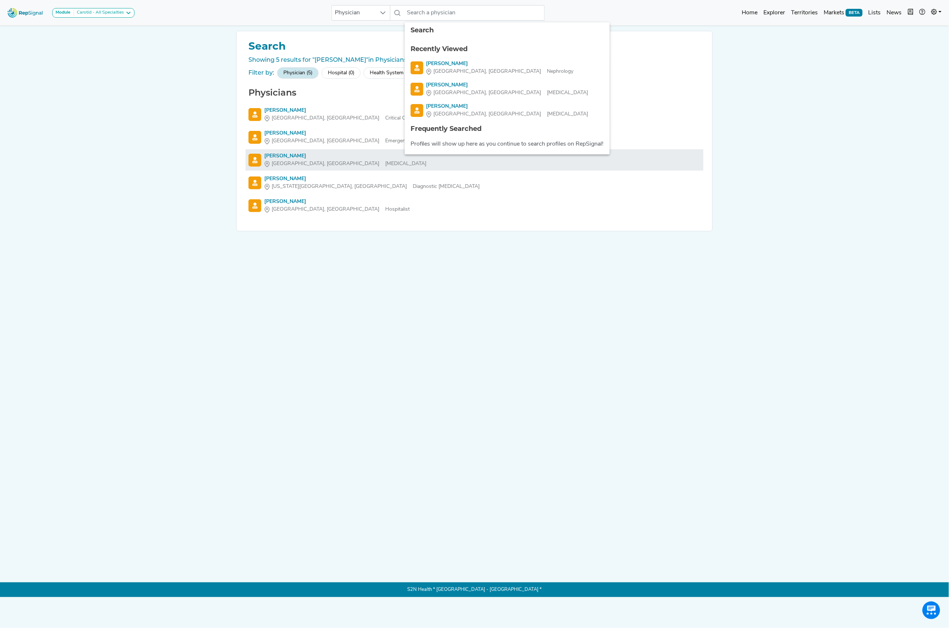
click at [286, 160] on div "[PERSON_NAME]" at bounding box center [345, 156] width 162 height 8
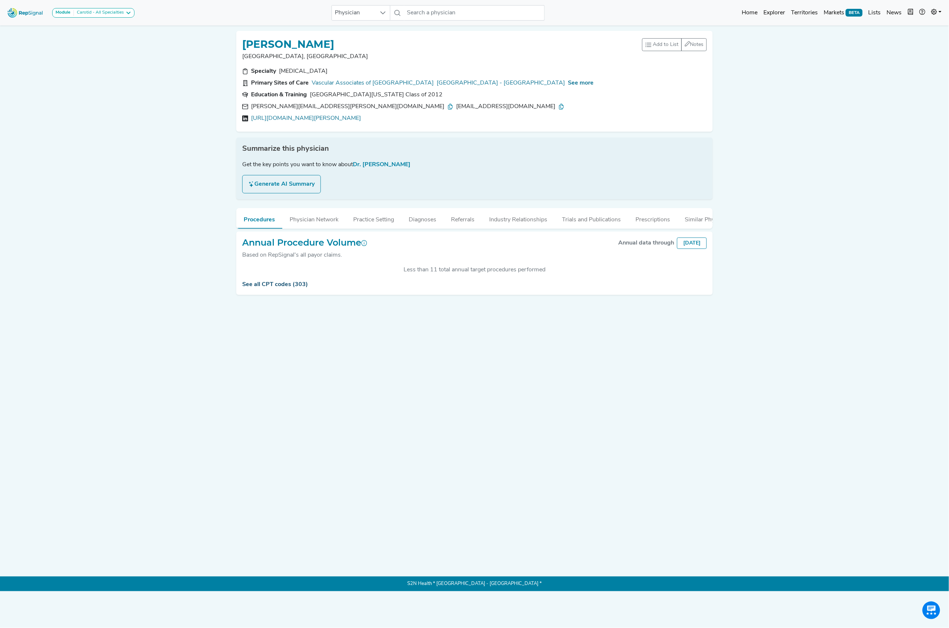
click at [268, 287] on link "See all CPT codes (303)" at bounding box center [275, 285] width 66 height 6
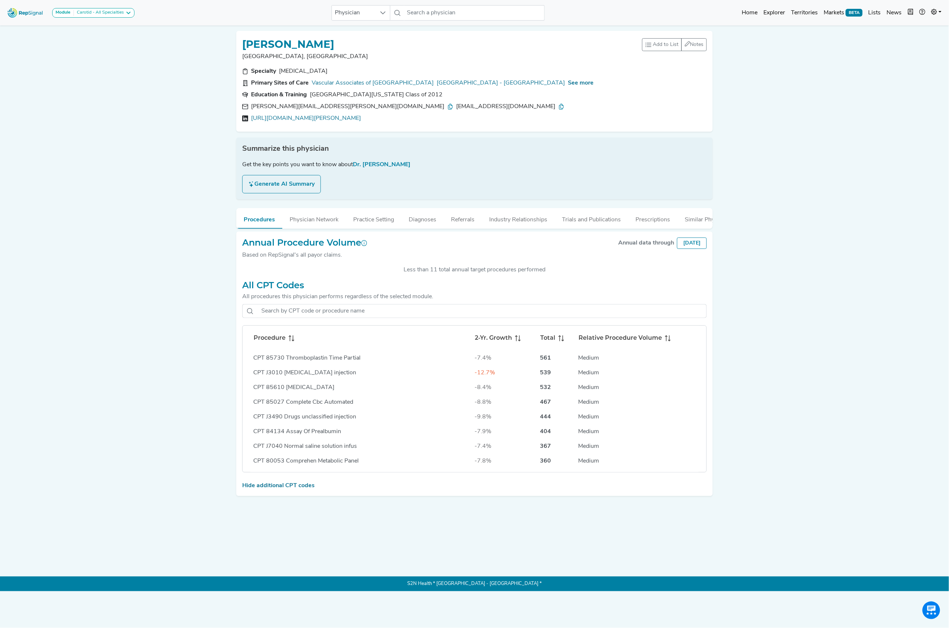
click at [135, 294] on div "Module Carotid - All Specialties Carotid - All Specialties Carotid - Interventi…" at bounding box center [474, 295] width 949 height 591
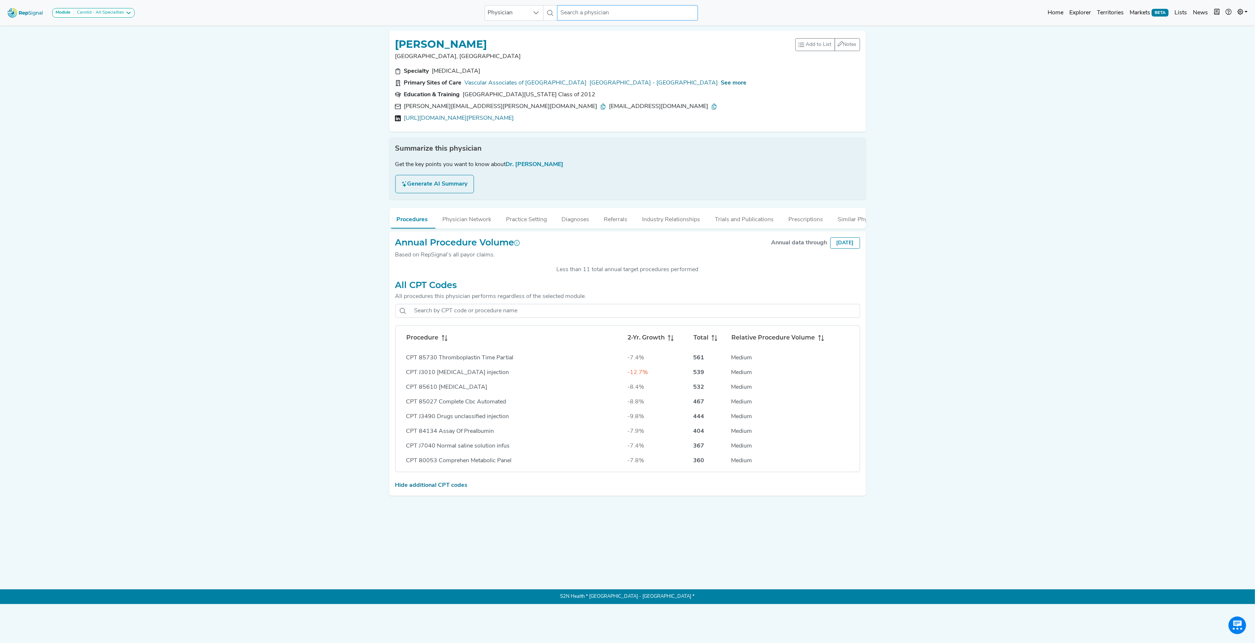
click at [564, 9] on input "text" at bounding box center [627, 12] width 140 height 15
paste input "[PERSON_NAME]"
type input "[PERSON_NAME]"
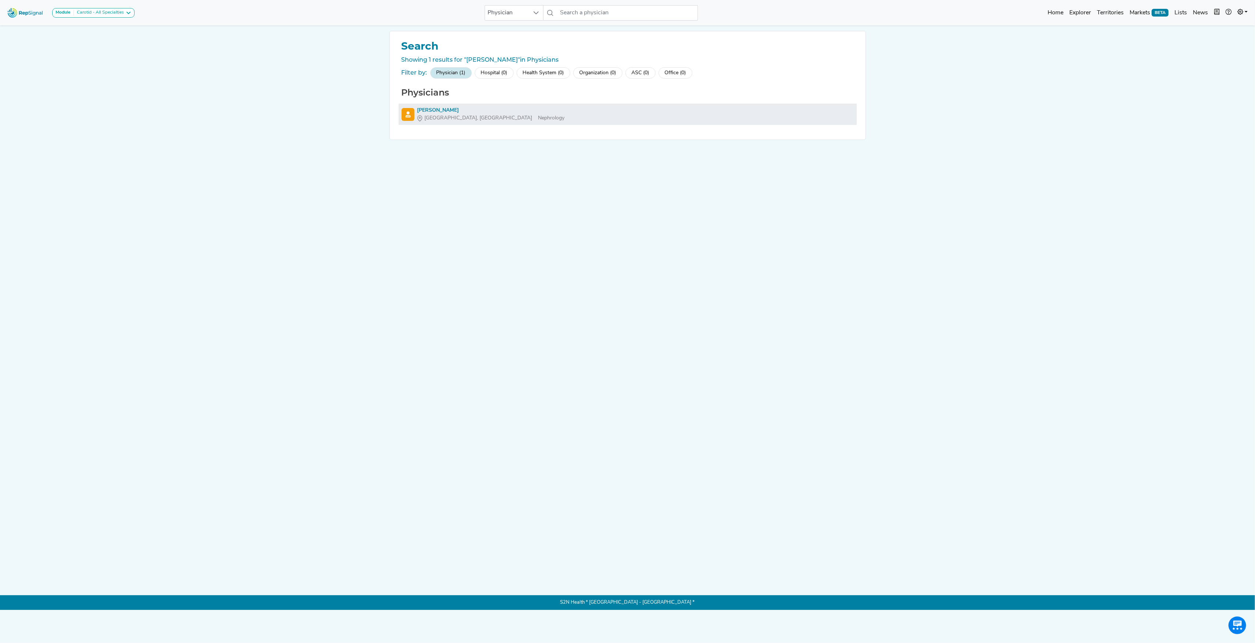
click at [450, 111] on div "[PERSON_NAME]" at bounding box center [490, 111] width 147 height 8
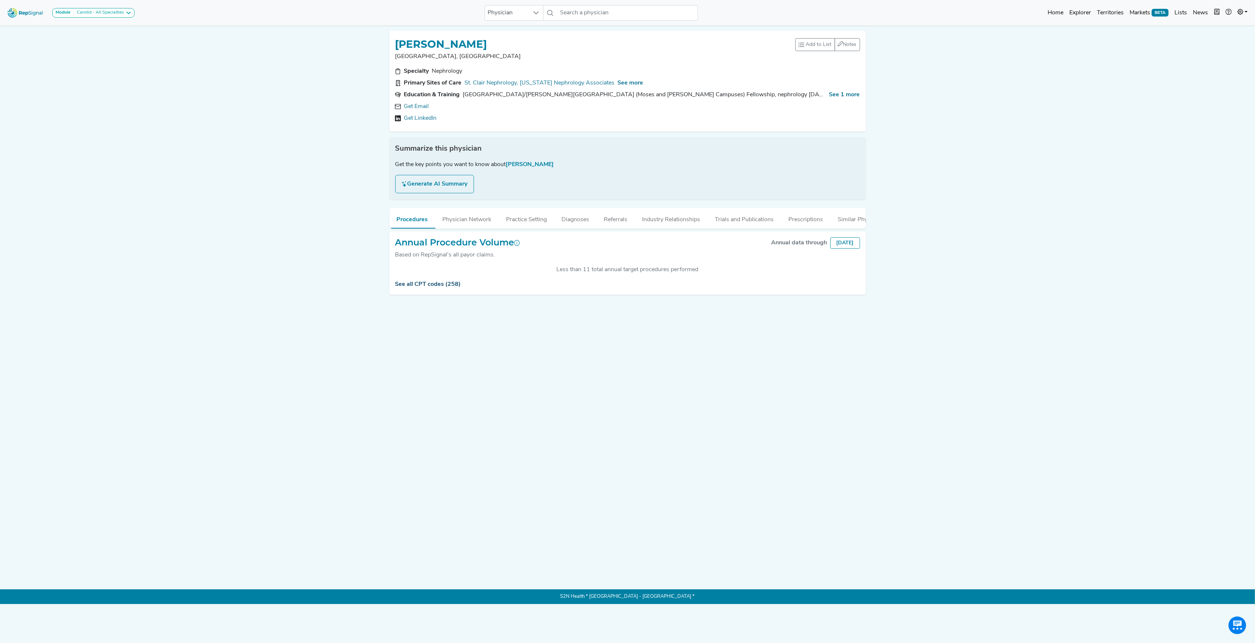
click at [446, 287] on link "See all CPT codes (258)" at bounding box center [428, 285] width 66 height 6
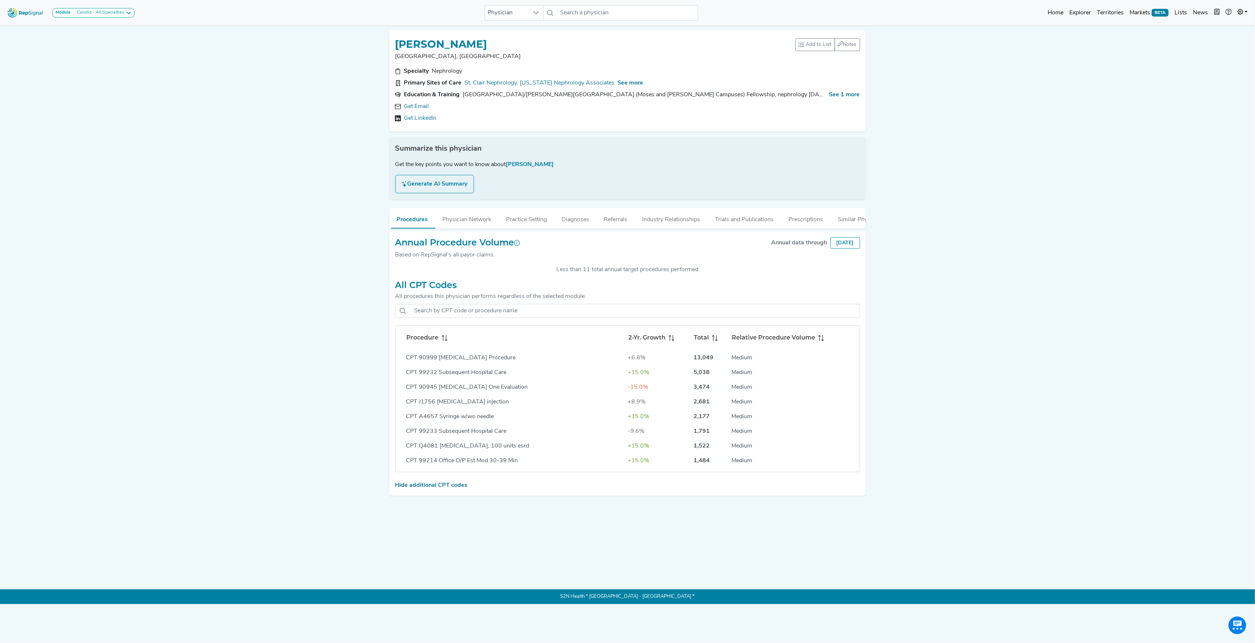
click at [444, 341] on icon at bounding box center [445, 340] width 3 height 1
click at [405, 107] on link "Get Email" at bounding box center [416, 106] width 25 height 9
click at [478, 42] on h1 "[PERSON_NAME]" at bounding box center [441, 44] width 92 height 12
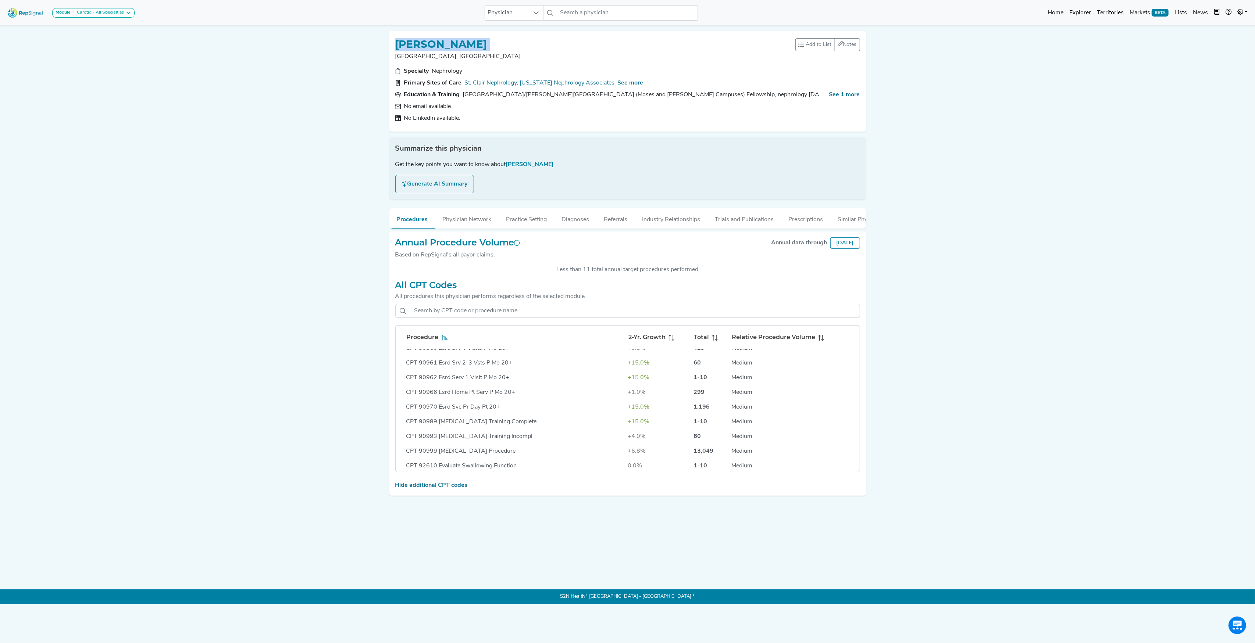
click at [478, 42] on h1 "[PERSON_NAME]" at bounding box center [441, 44] width 92 height 12
copy h1 "[PERSON_NAME]"
click at [436, 55] on p "[GEOGRAPHIC_DATA], [GEOGRAPHIC_DATA]" at bounding box center [595, 56] width 400 height 9
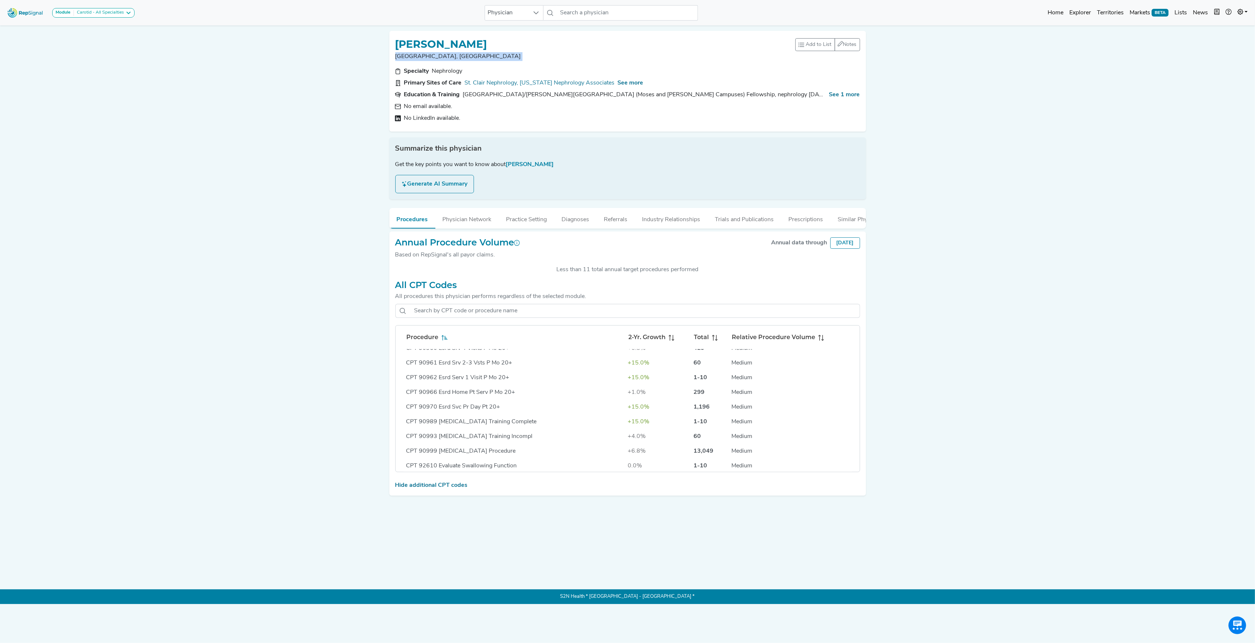
copy div "[GEOGRAPHIC_DATA], [GEOGRAPHIC_DATA] Add to List Recent Lists: neph tvr md top …"
click at [625, 81] on span "See more" at bounding box center [631, 83] width 26 height 6
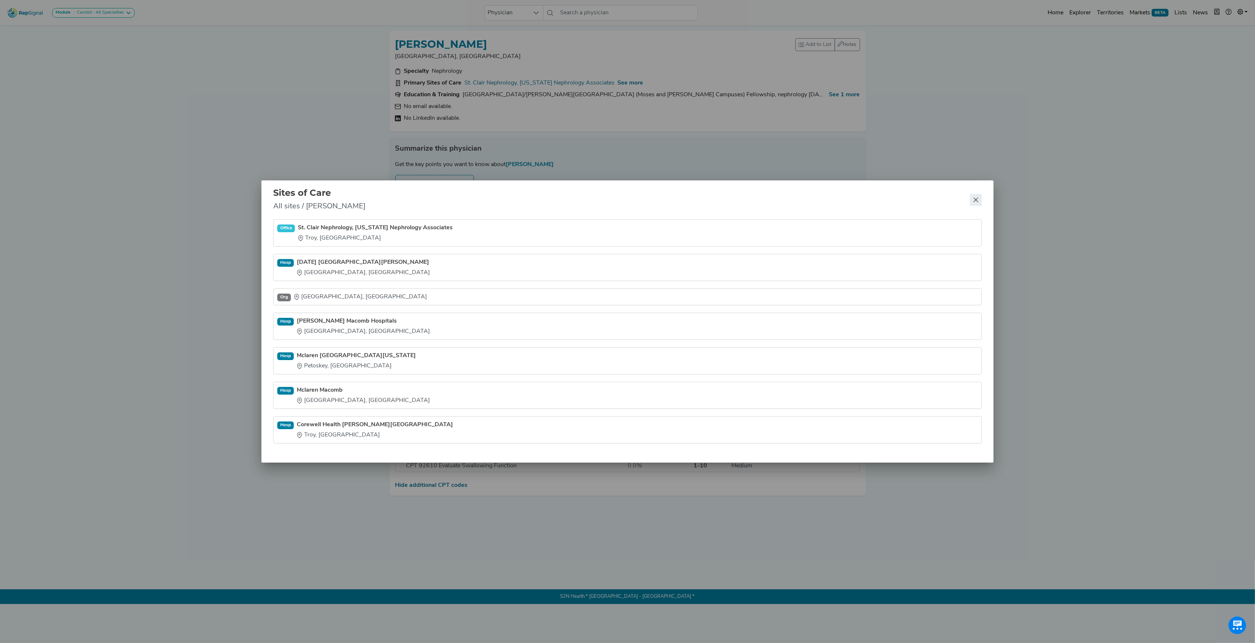
click at [973, 200] on icon "Close" at bounding box center [976, 200] width 6 height 6
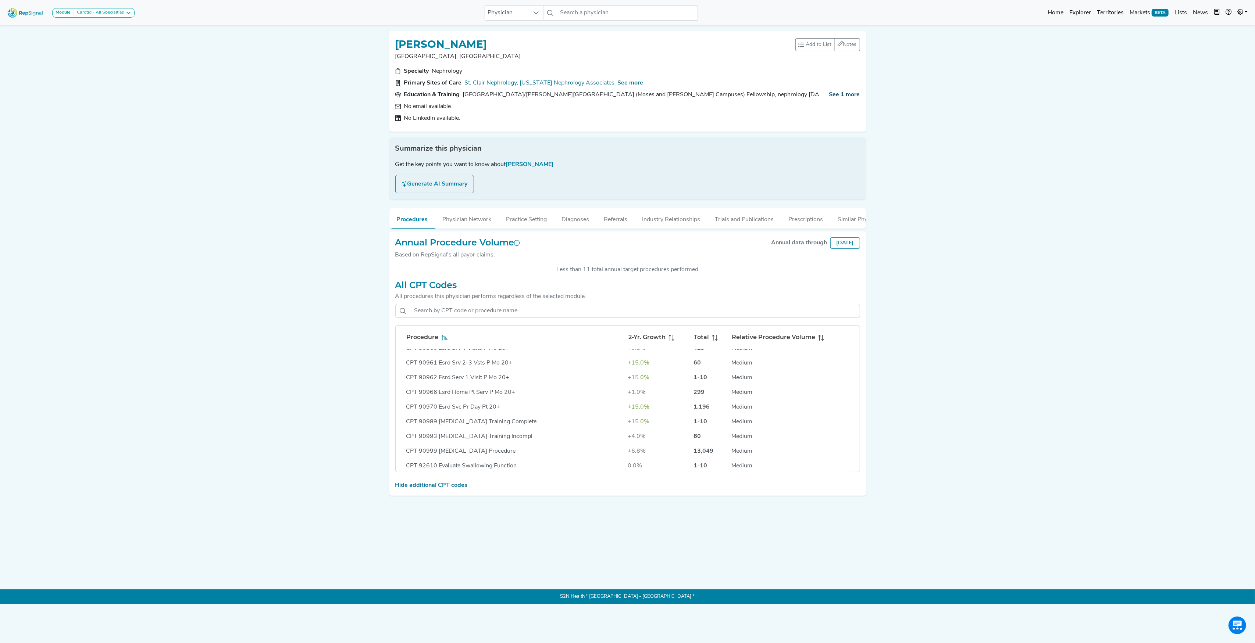
click at [829, 94] on span "See 1 more" at bounding box center [844, 95] width 31 height 6
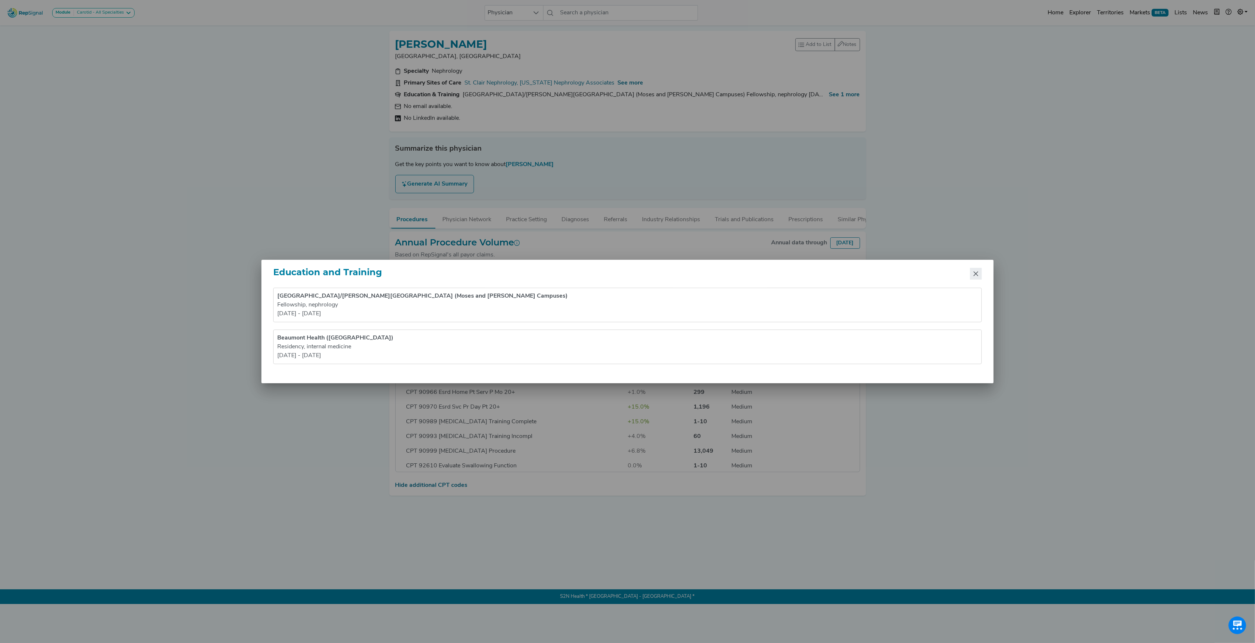
click at [976, 274] on icon "Close" at bounding box center [976, 274] width 5 height 5
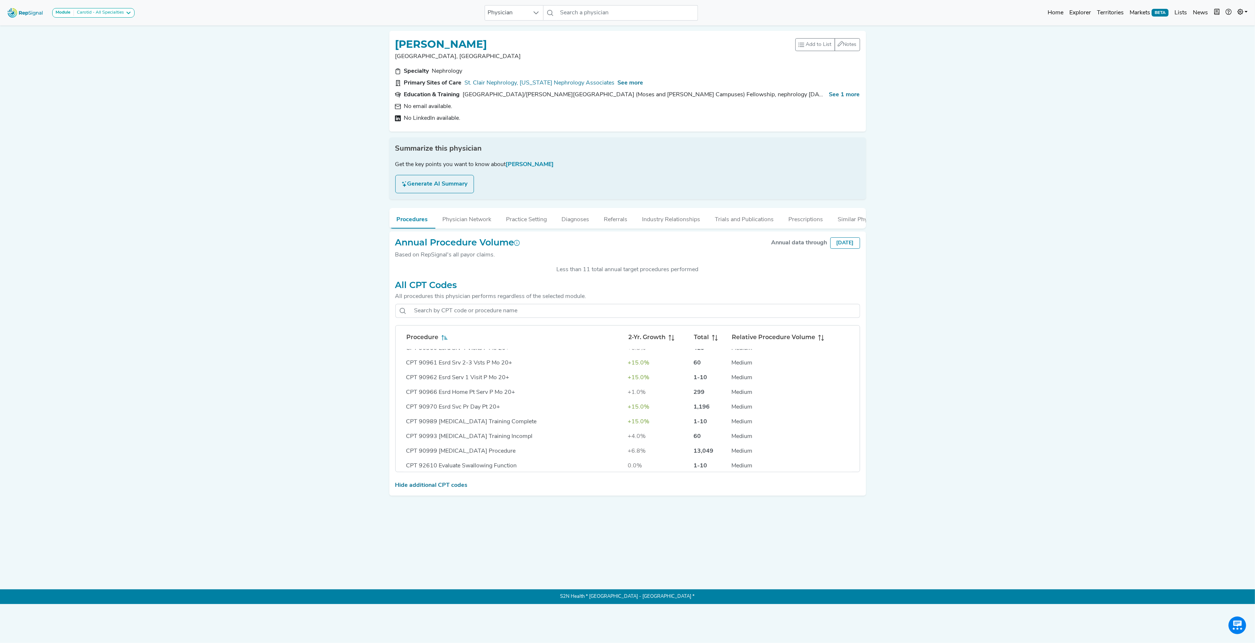
drag, startPoint x: 396, startPoint y: 42, endPoint x: 572, endPoint y: 42, distance: 176.1
click at [572, 42] on div "[PERSON_NAME]" at bounding box center [595, 44] width 400 height 14
click at [575, 8] on input "text" at bounding box center [627, 12] width 140 height 15
click at [597, 104] on div "[PERSON_NAME]" at bounding box center [644, 107] width 131 height 8
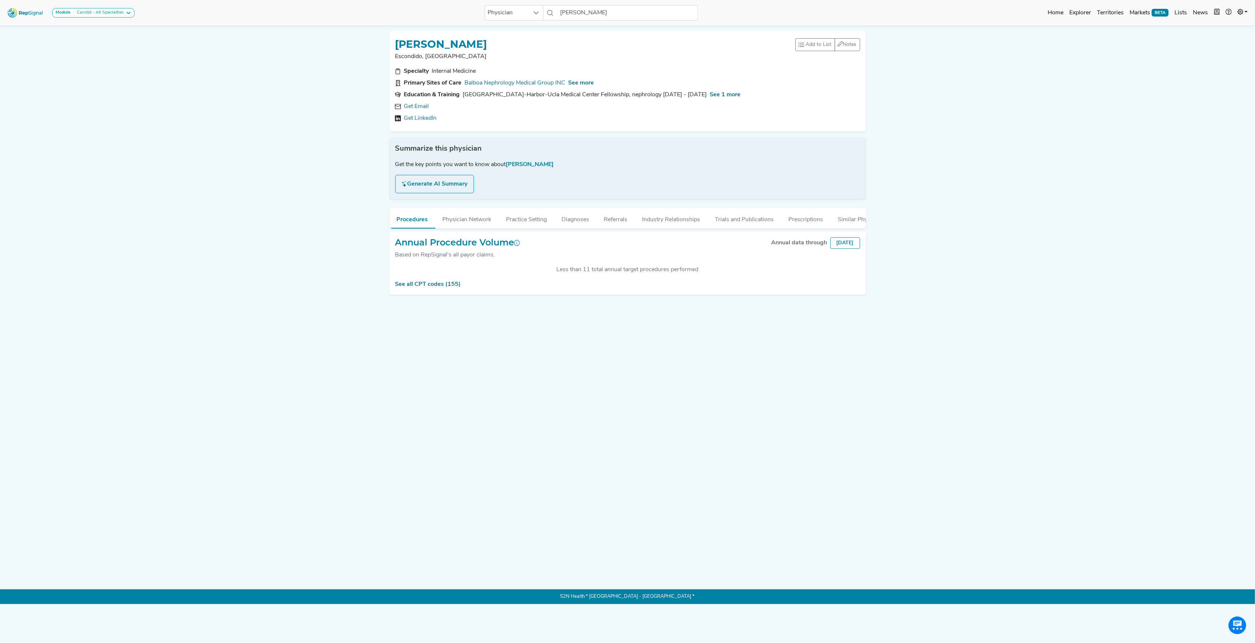
click at [443, 203] on div "[PERSON_NAME] Escondido, [GEOGRAPHIC_DATA] Add to List Recent Lists: Notes 0 un…" at bounding box center [627, 298] width 485 height 547
click at [424, 287] on link "See all CPT codes (155)" at bounding box center [428, 285] width 66 height 6
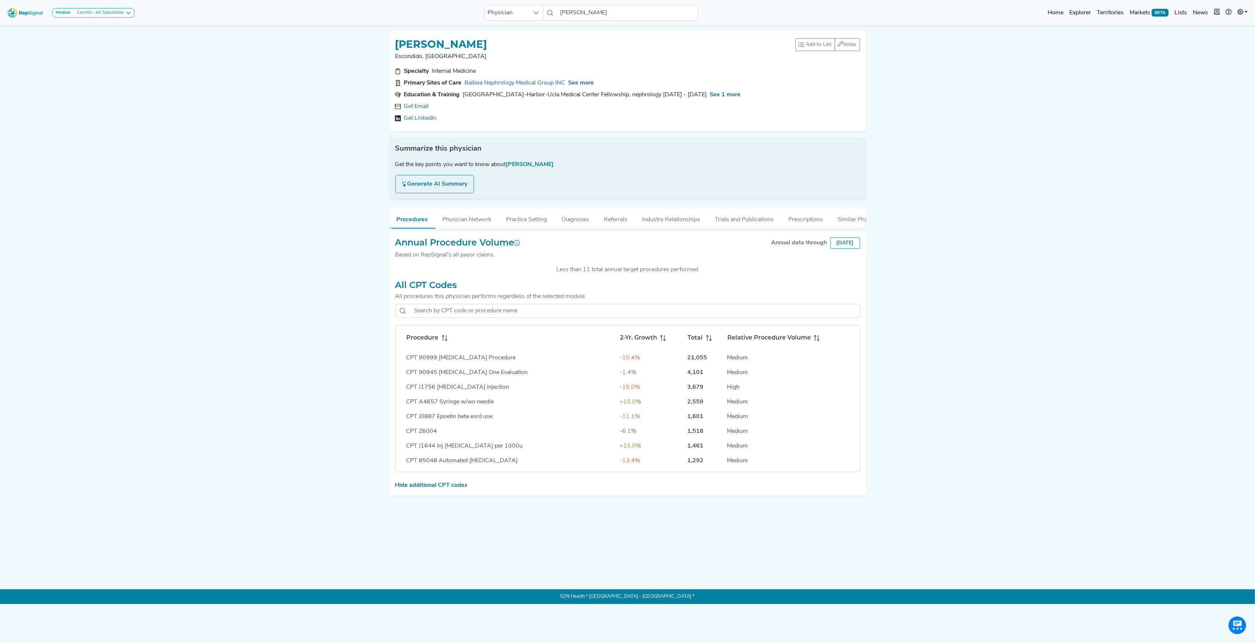
click at [444, 341] on icon at bounding box center [445, 338] width 6 height 6
click at [424, 109] on link "Get Email" at bounding box center [416, 106] width 25 height 9
click at [576, 83] on span "See more" at bounding box center [581, 83] width 26 height 6
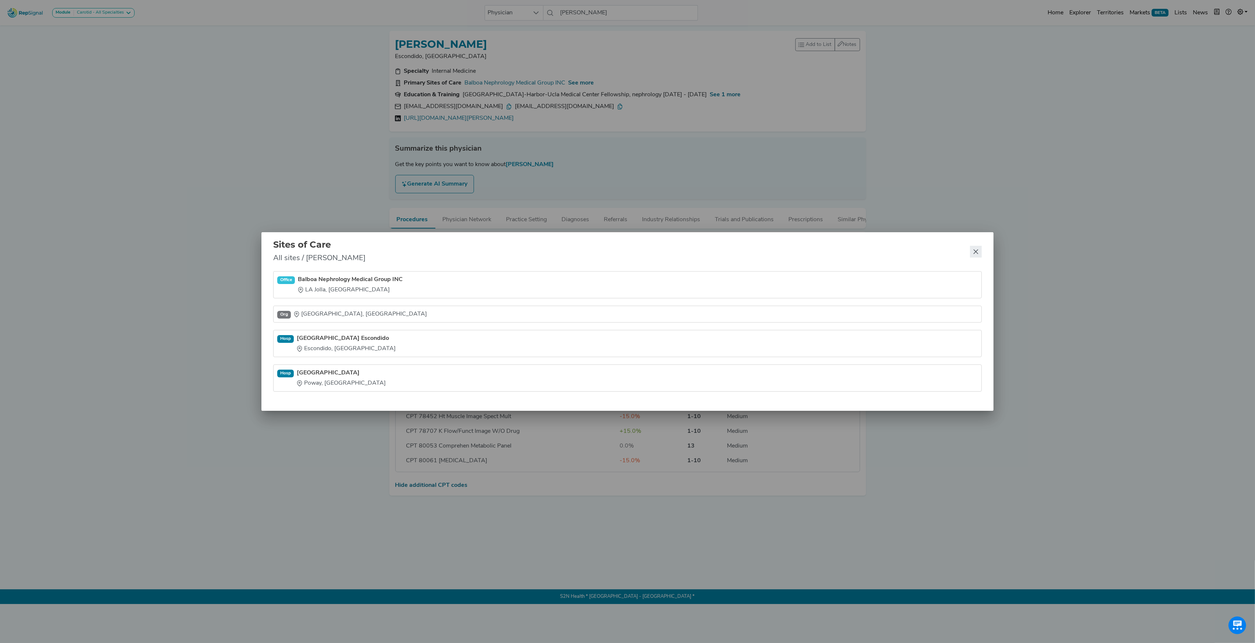
click at [977, 250] on icon "Close" at bounding box center [976, 252] width 5 height 5
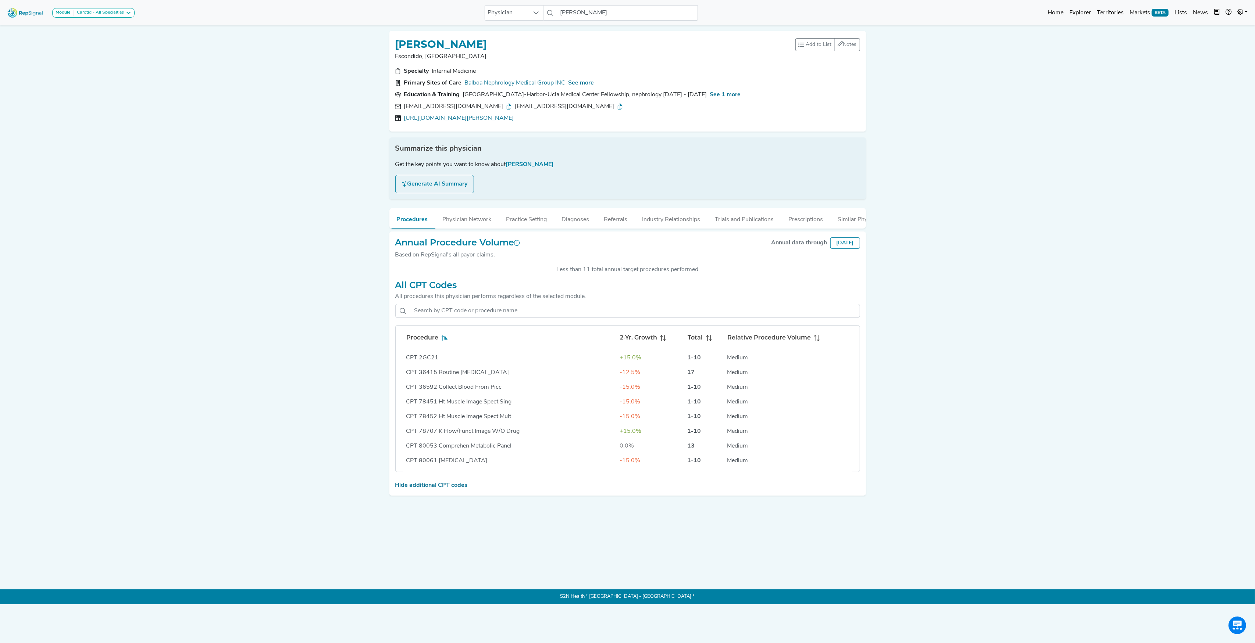
click at [710, 99] on div "See 1 more" at bounding box center [725, 94] width 31 height 9
click at [710, 95] on span "See 1 more" at bounding box center [725, 95] width 31 height 6
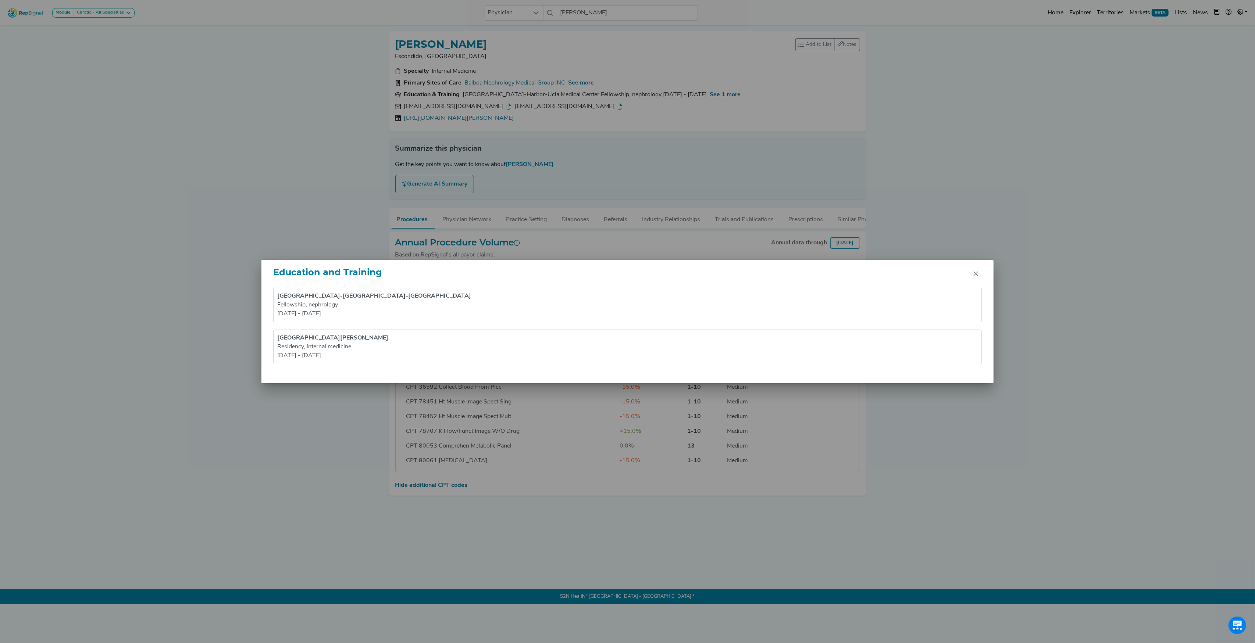
click at [287, 165] on div "Education and Training [GEOGRAPHIC_DATA]-Harbor-[GEOGRAPHIC_DATA] Fellowship , …" at bounding box center [627, 321] width 1255 height 643
click at [974, 274] on icon "Close" at bounding box center [976, 274] width 6 height 6
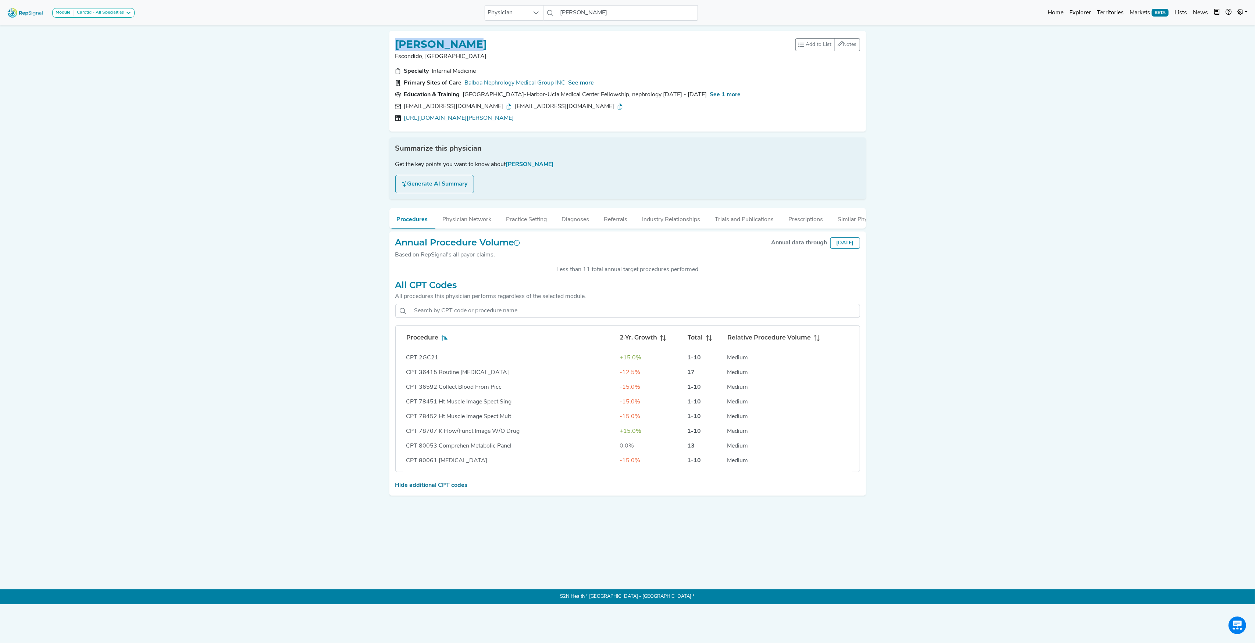
drag, startPoint x: 395, startPoint y: 42, endPoint x: 495, endPoint y: 40, distance: 100.0
click at [495, 40] on div "[PERSON_NAME]" at bounding box center [595, 44] width 400 height 14
copy h1 "[PERSON_NAME]"
click at [445, 115] on link "[URL][DOMAIN_NAME][PERSON_NAME]" at bounding box center [459, 118] width 110 height 9
click at [506, 106] on icon at bounding box center [509, 107] width 6 height 6
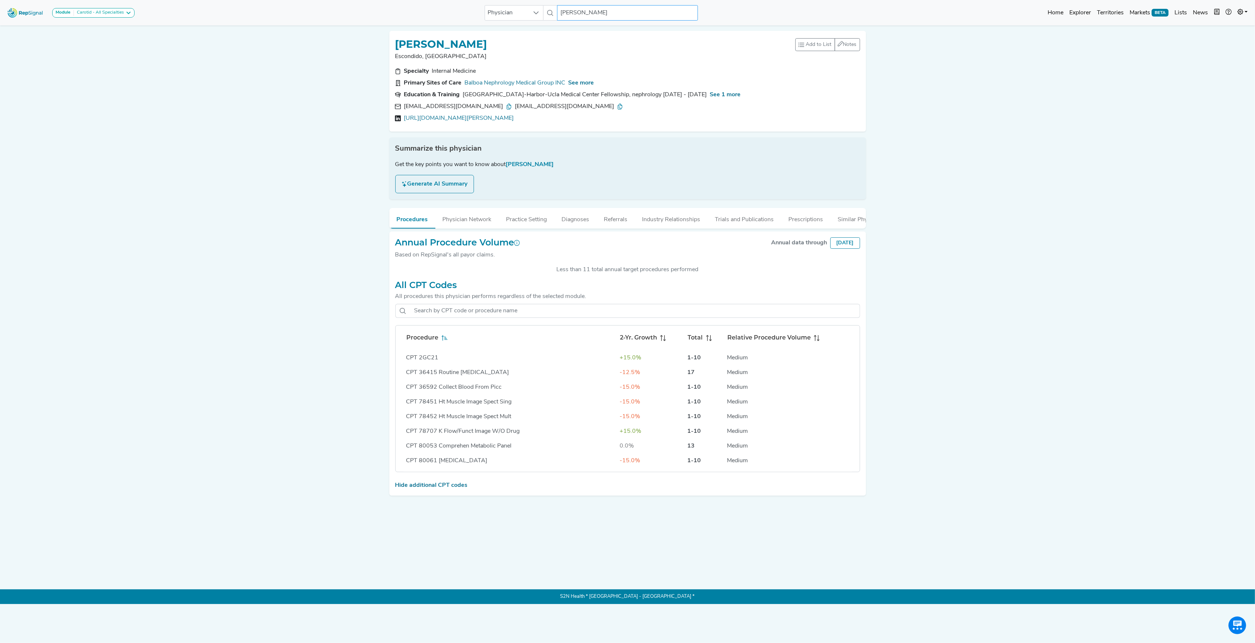
click at [579, 14] on input "[PERSON_NAME]" at bounding box center [627, 12] width 140 height 15
paste input "[PERSON_NAME]"
type input "[PERSON_NAME]"
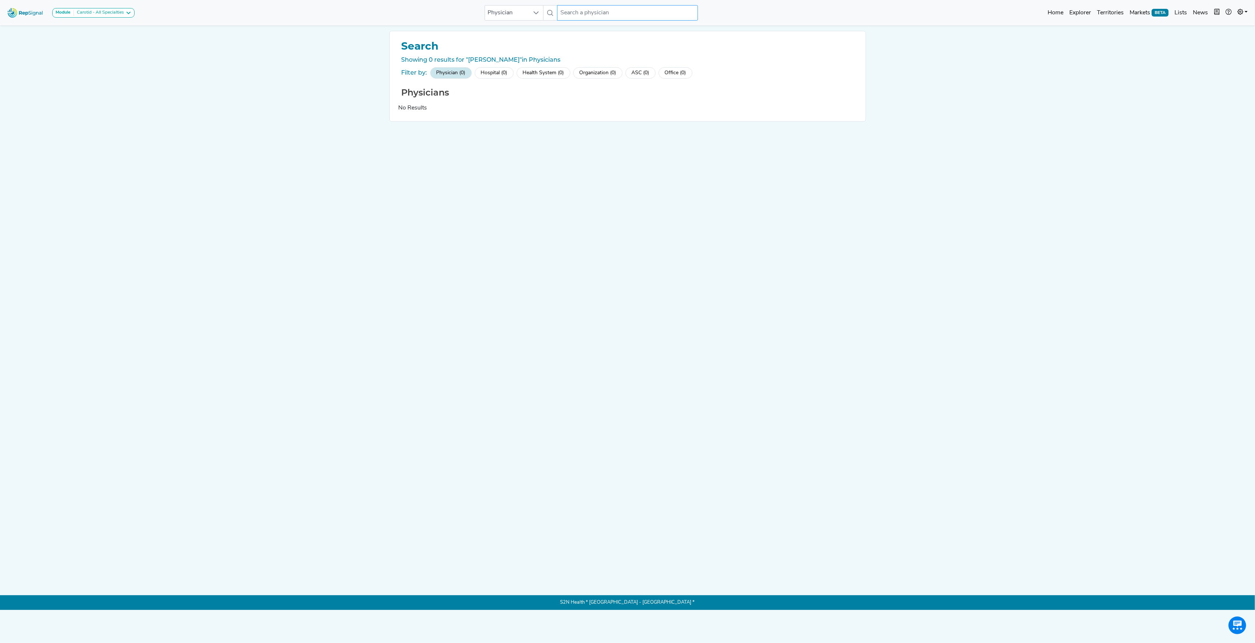
click at [583, 9] on input "text" at bounding box center [627, 12] width 140 height 15
click at [585, 12] on input "[PERSON_NAME]" at bounding box center [627, 12] width 140 height 15
type input "[PERSON_NAME]"
click at [588, 62] on div "[PERSON_NAME]" at bounding box center [652, 64] width 147 height 8
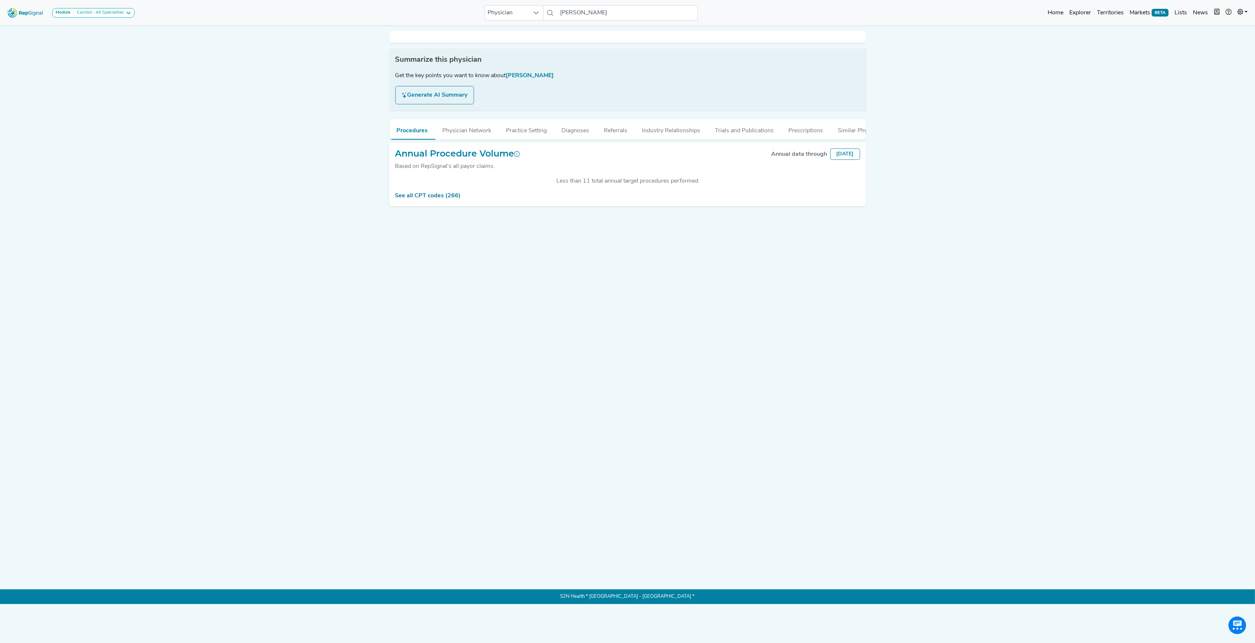
click at [428, 206] on div "Summarize this physician Get the key points you want to know about [PERSON_NAME…" at bounding box center [627, 298] width 485 height 547
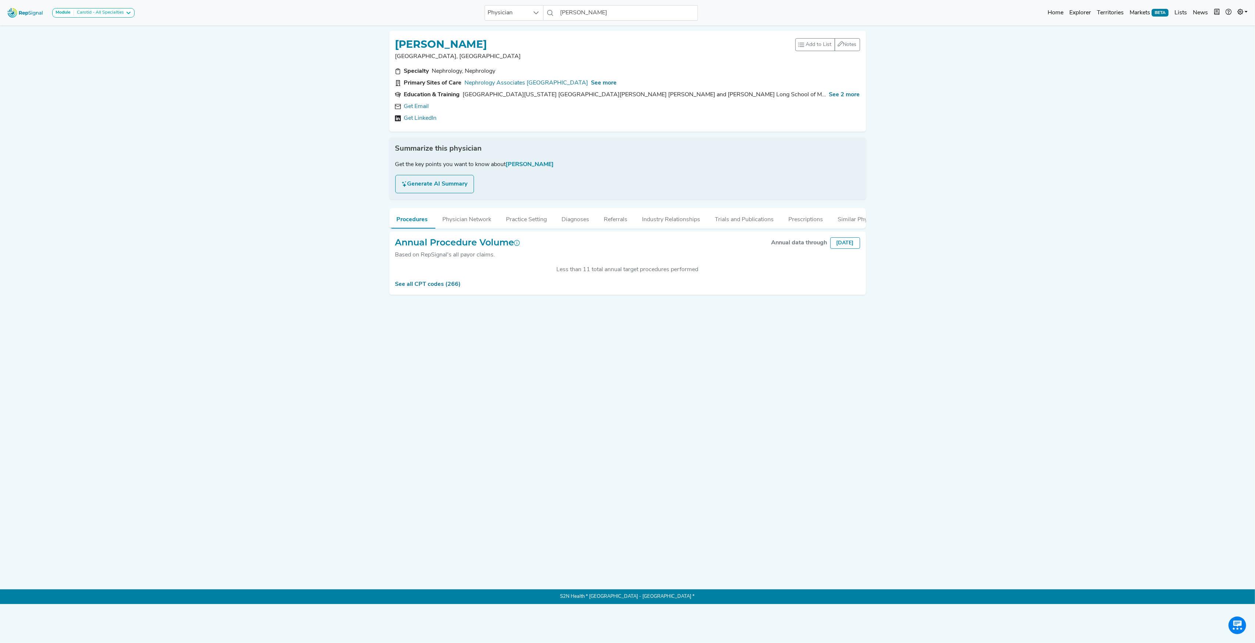
click at [429, 203] on div "[PERSON_NAME] [GEOGRAPHIC_DATA], DE Add to List Recent Lists: neph tvr md top M…" at bounding box center [627, 298] width 485 height 547
click at [451, 287] on link "See all CPT codes (266)" at bounding box center [428, 285] width 66 height 6
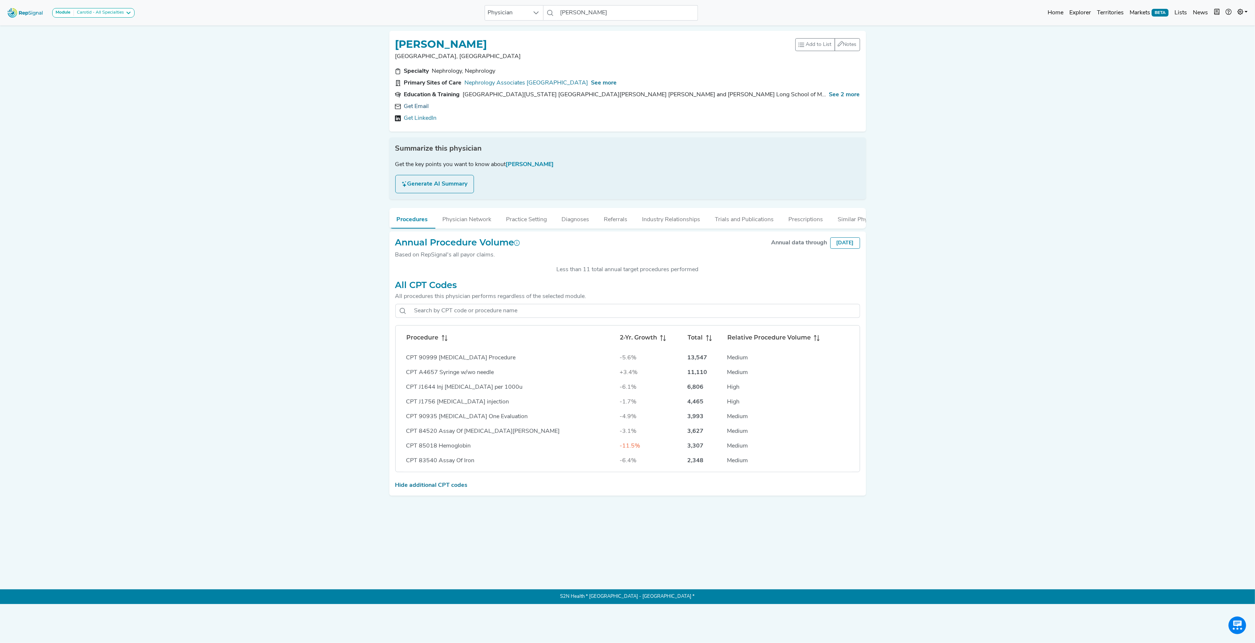
click at [414, 108] on link "Get Email" at bounding box center [416, 106] width 25 height 9
click at [487, 118] on link "[URL][DOMAIN_NAME][PERSON_NAME]" at bounding box center [459, 118] width 110 height 9
